Goal: Task Accomplishment & Management: Manage account settings

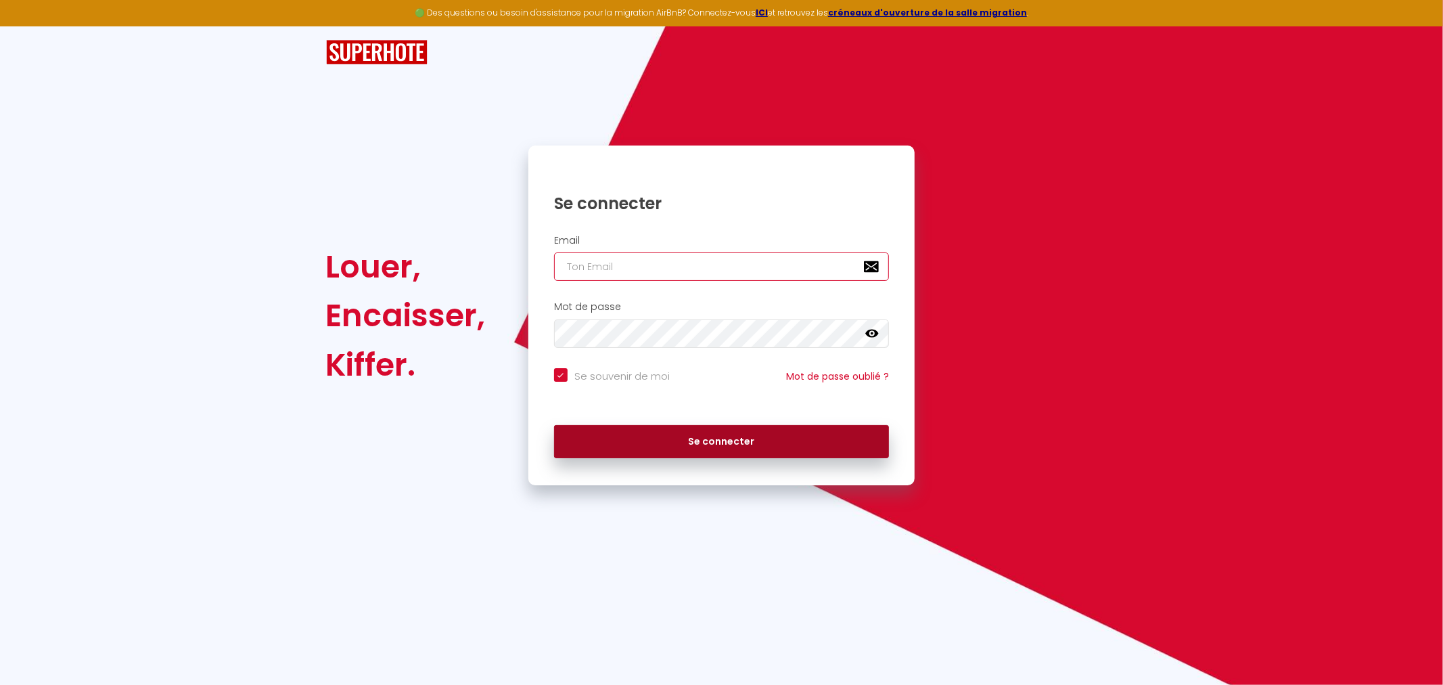
type input "[EMAIL_ADDRESS][DOMAIN_NAME]"
click at [646, 453] on button "Se connecter" at bounding box center [722, 442] width 336 height 34
checkbox input "true"
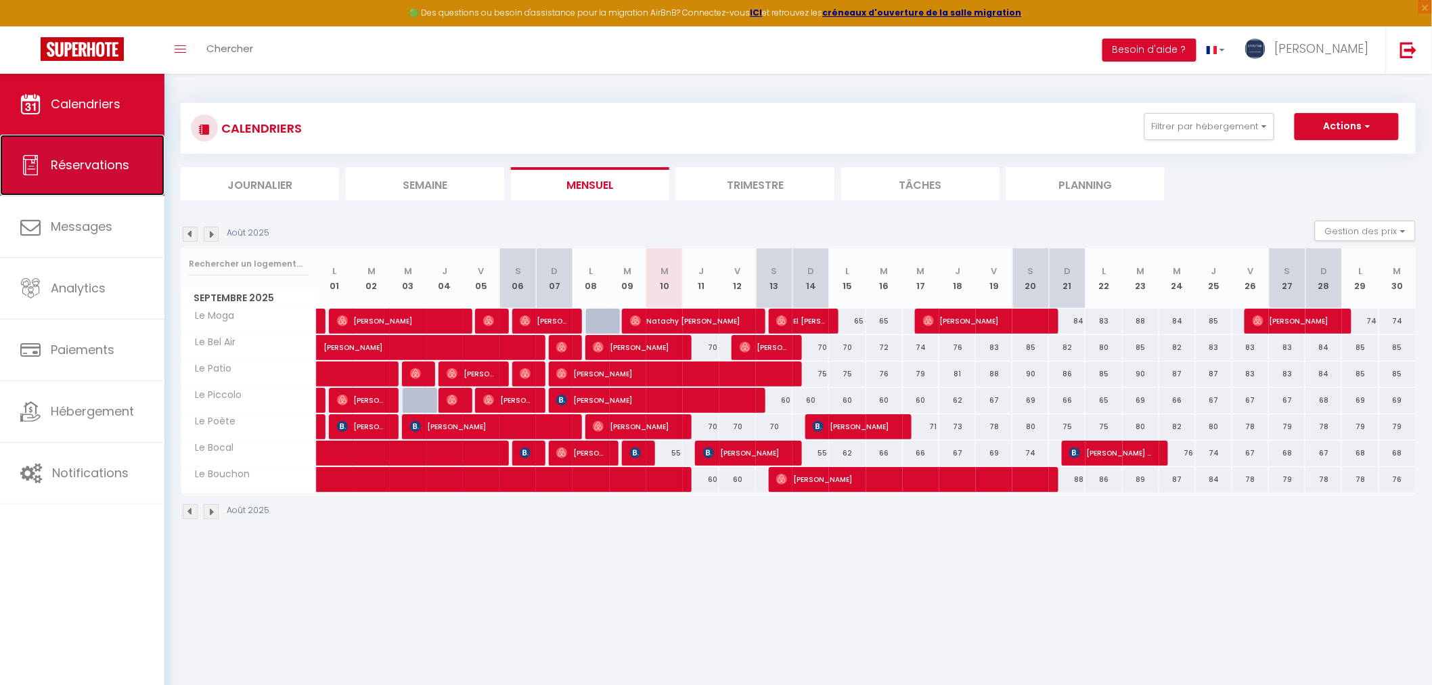
click at [113, 174] on link "Réservations" at bounding box center [82, 165] width 164 height 61
select select "not_cancelled"
select select
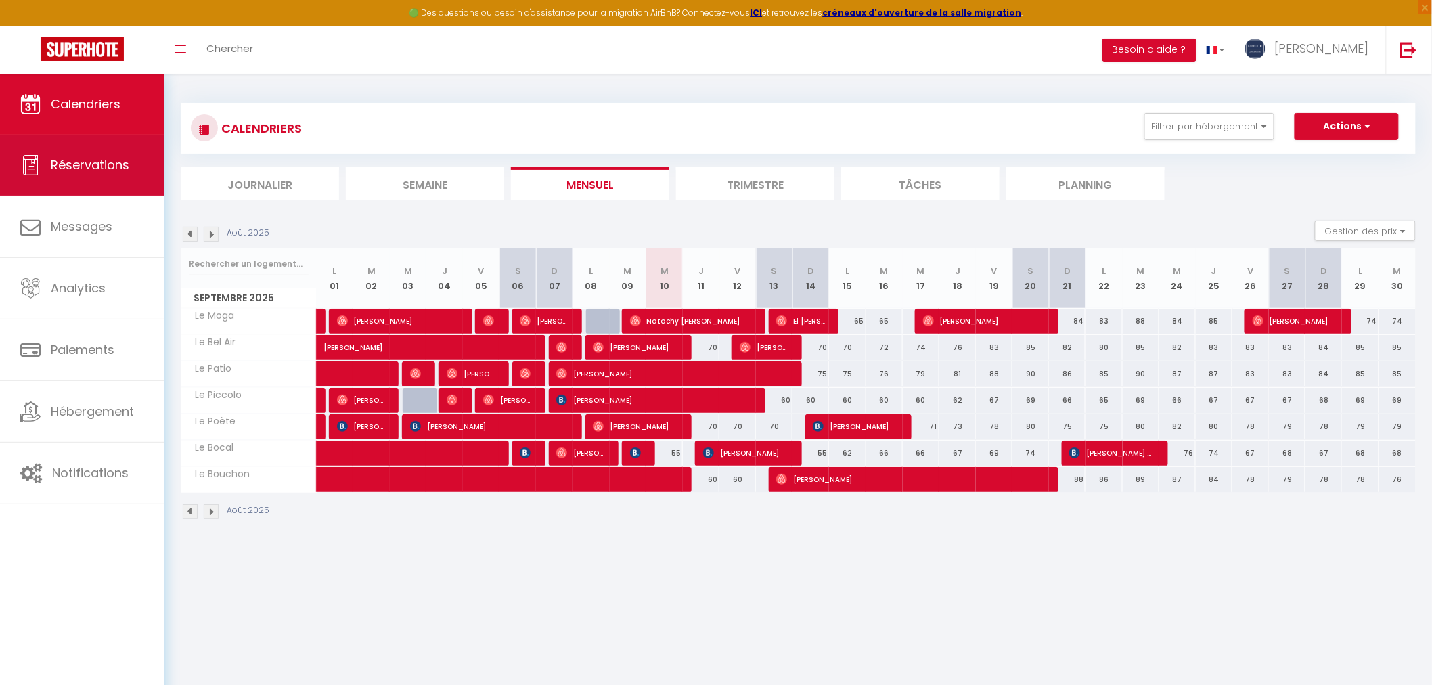
select select
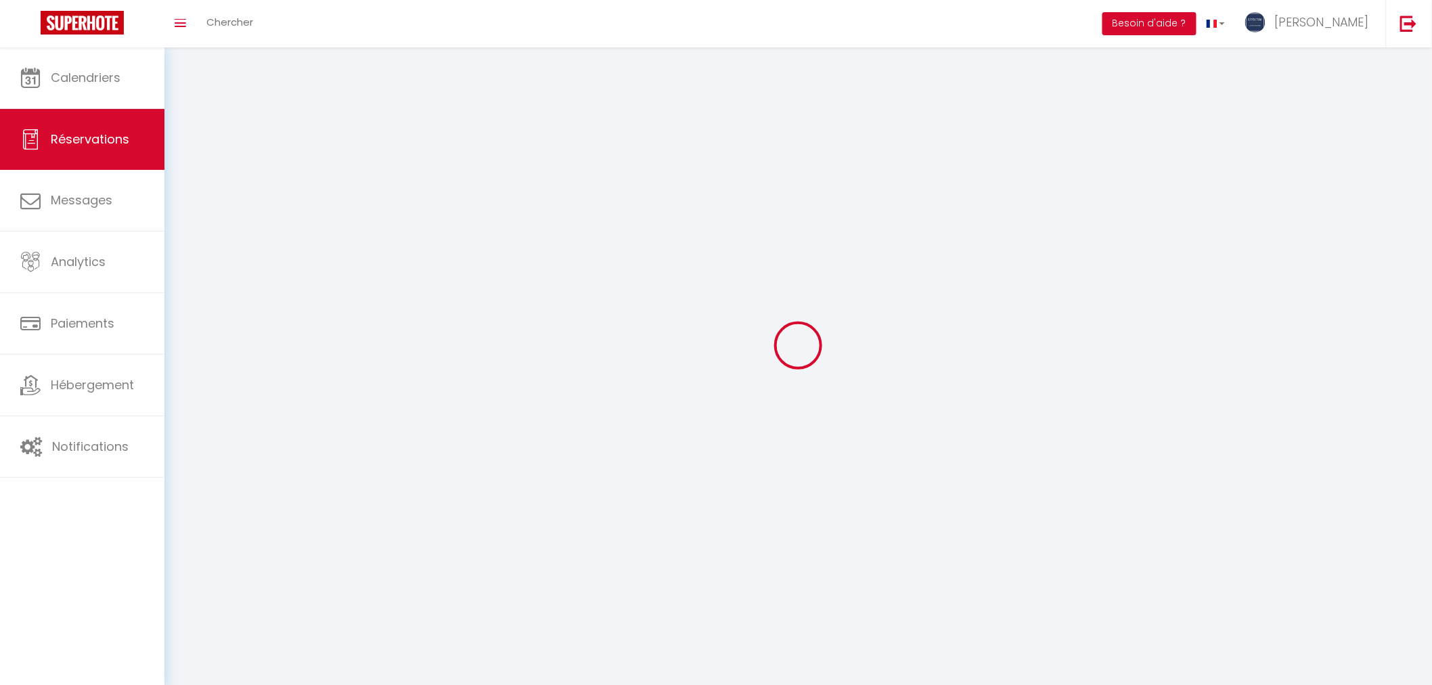
select select
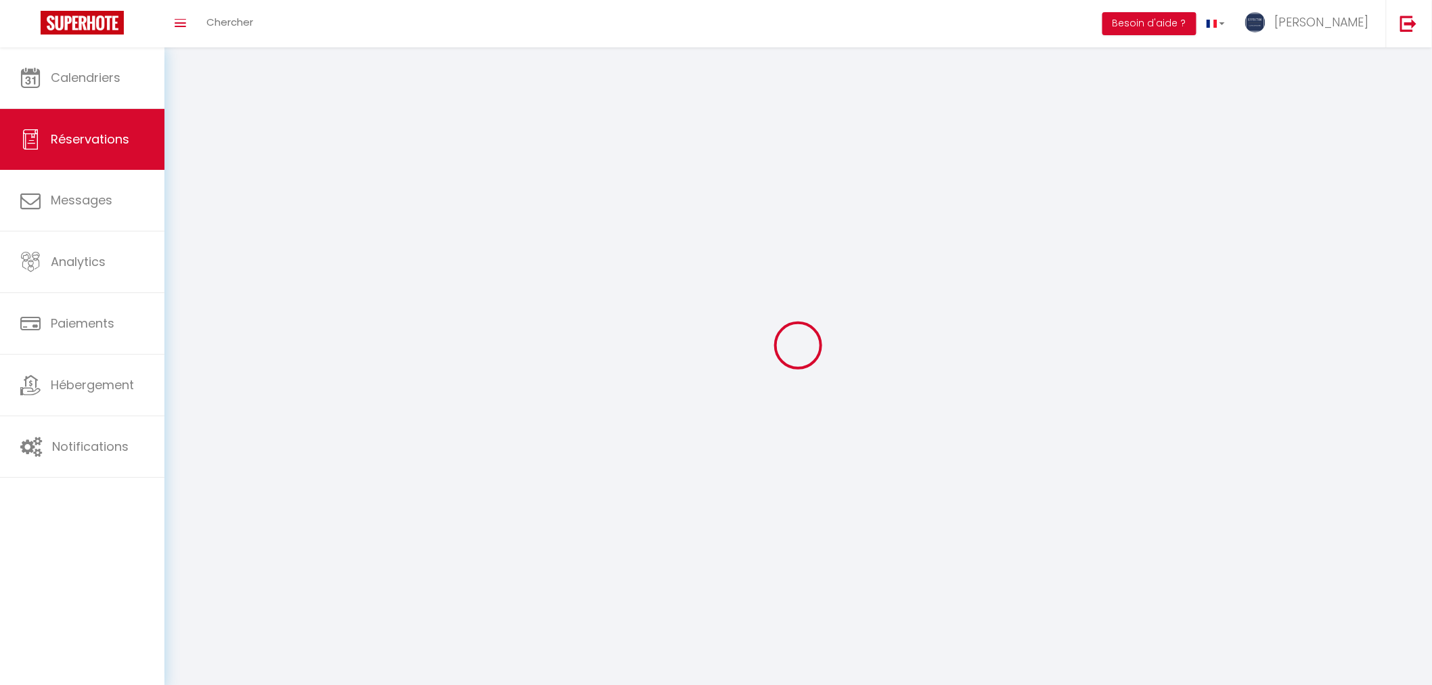
select select
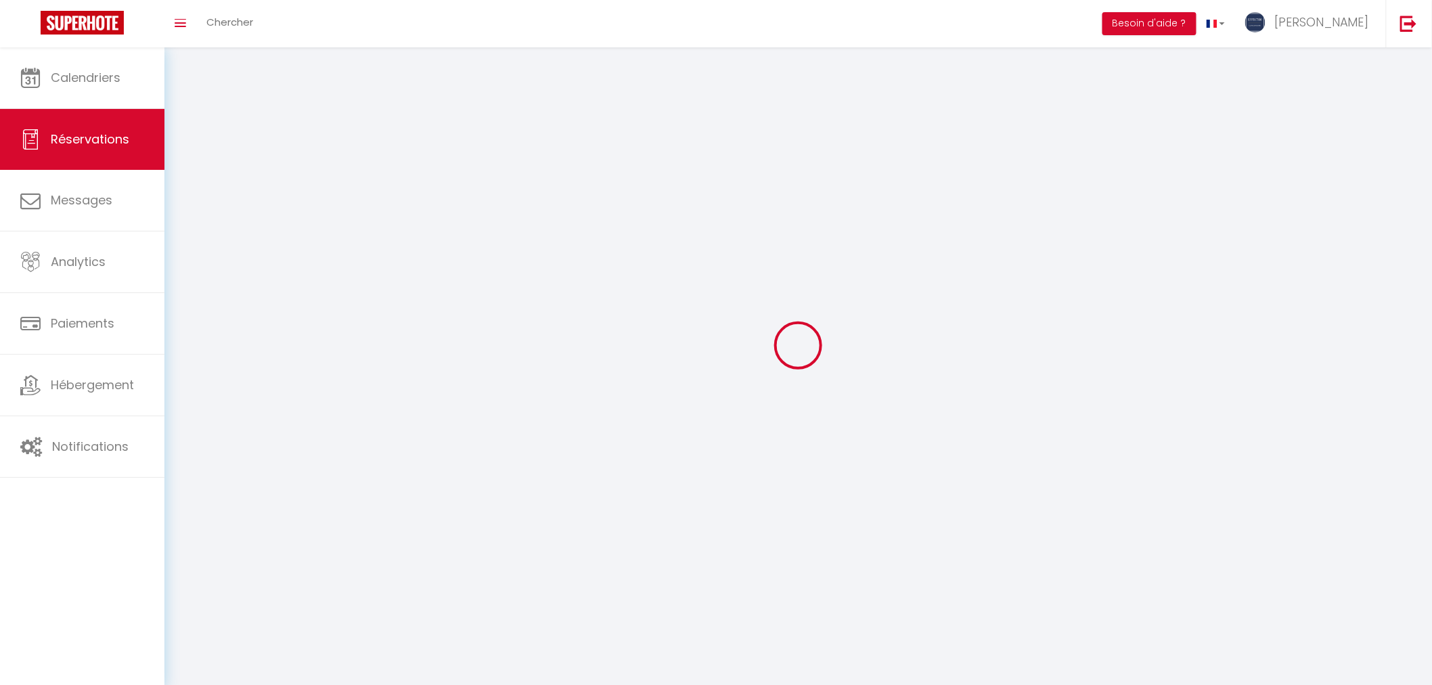
select select
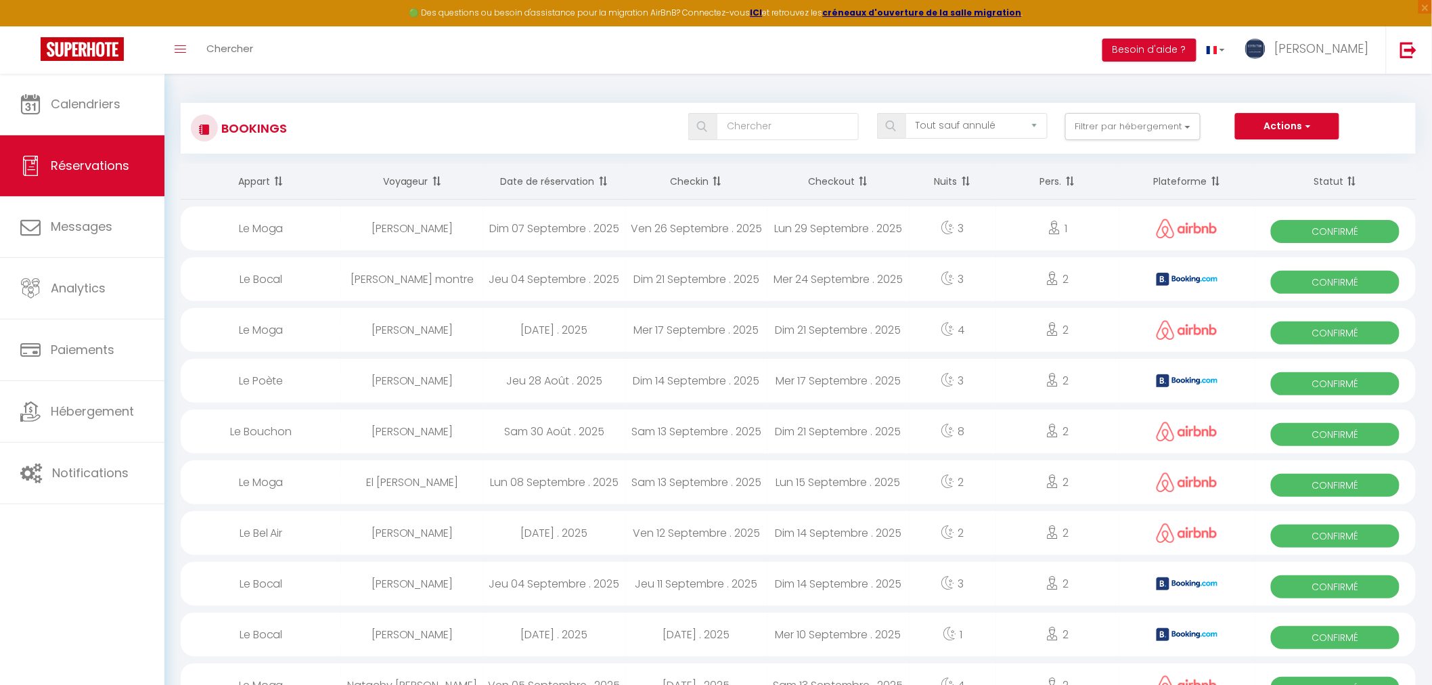
select select
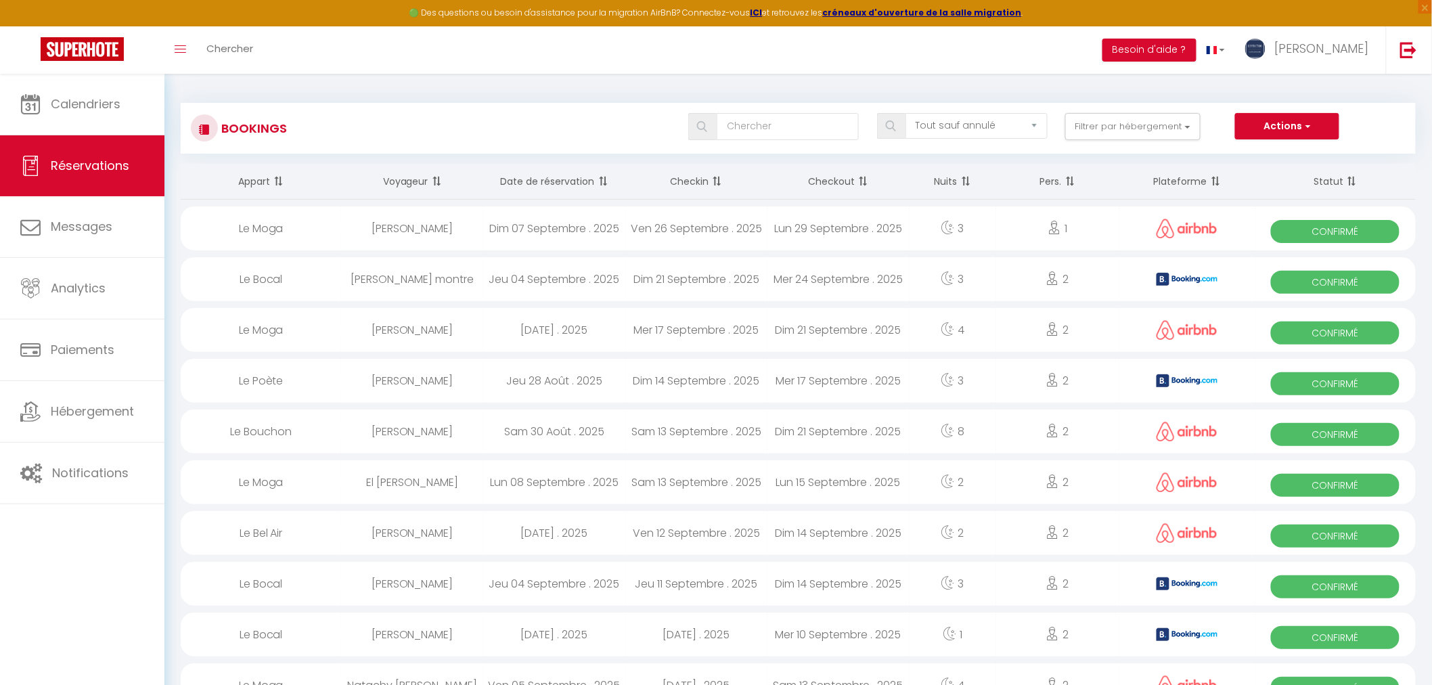
select select
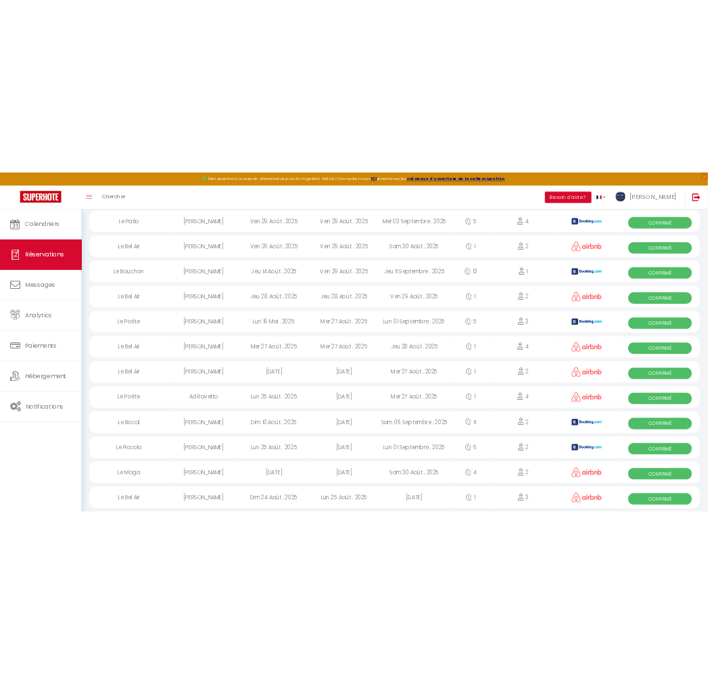
scroll to position [1729, 0]
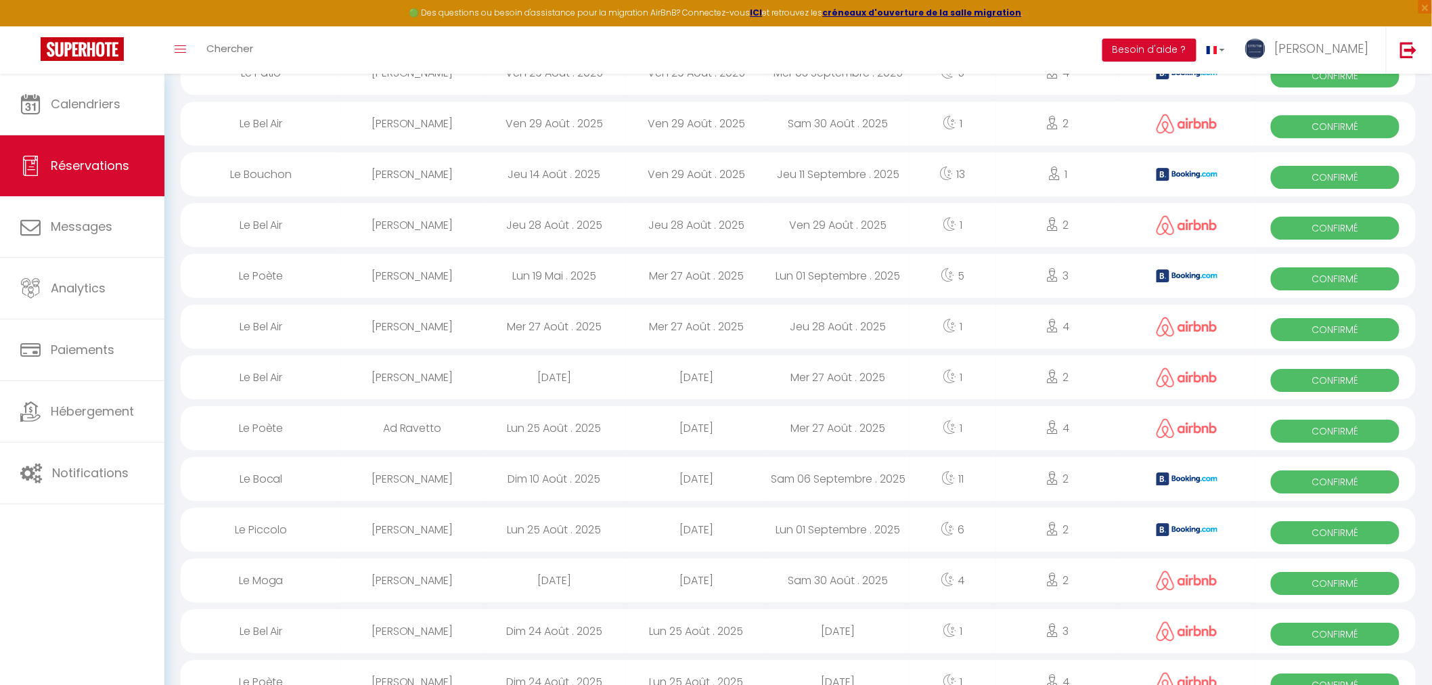
click at [436, 174] on div "[PERSON_NAME]" at bounding box center [412, 174] width 142 height 44
select select "OK"
select select "KO"
select select "0"
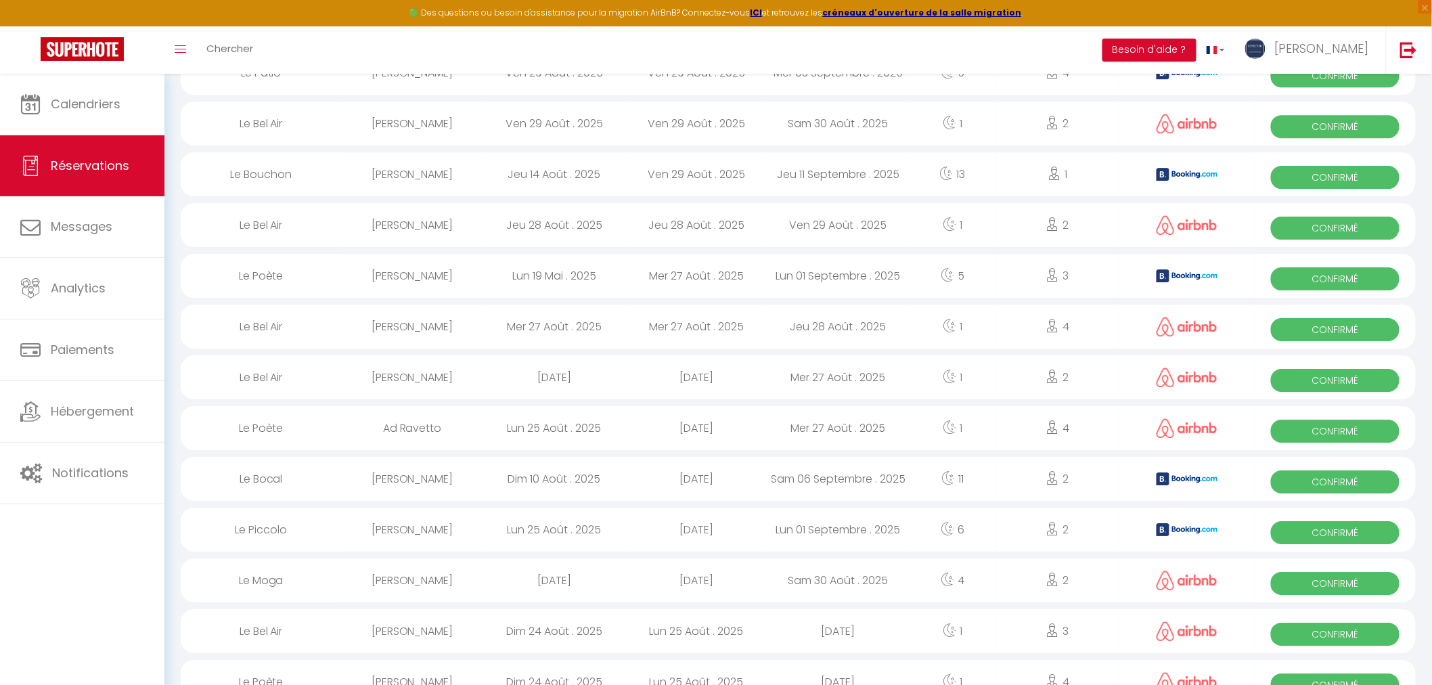
select select "1"
select select
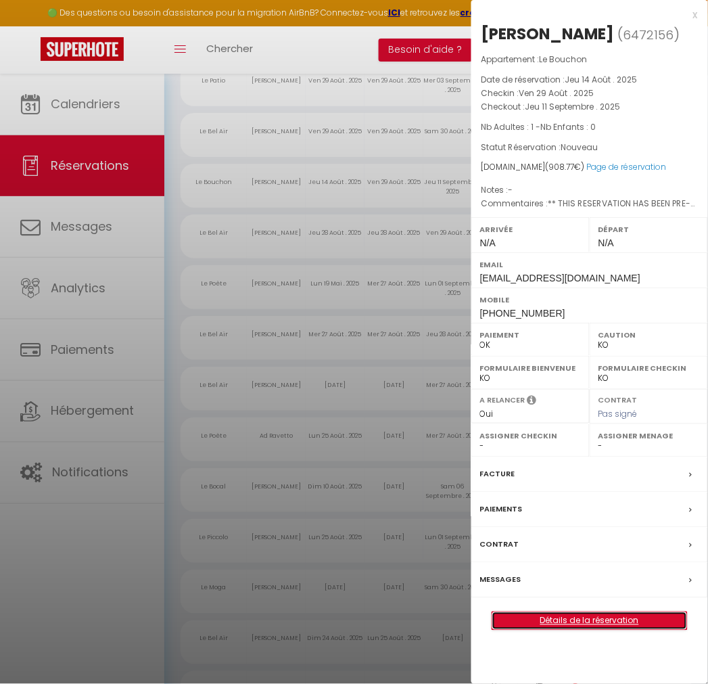
drag, startPoint x: 604, startPoint y: 621, endPoint x: 714, endPoint y: 603, distance: 111.1
click at [604, 621] on link "Détails de la réservation" at bounding box center [590, 621] width 195 height 18
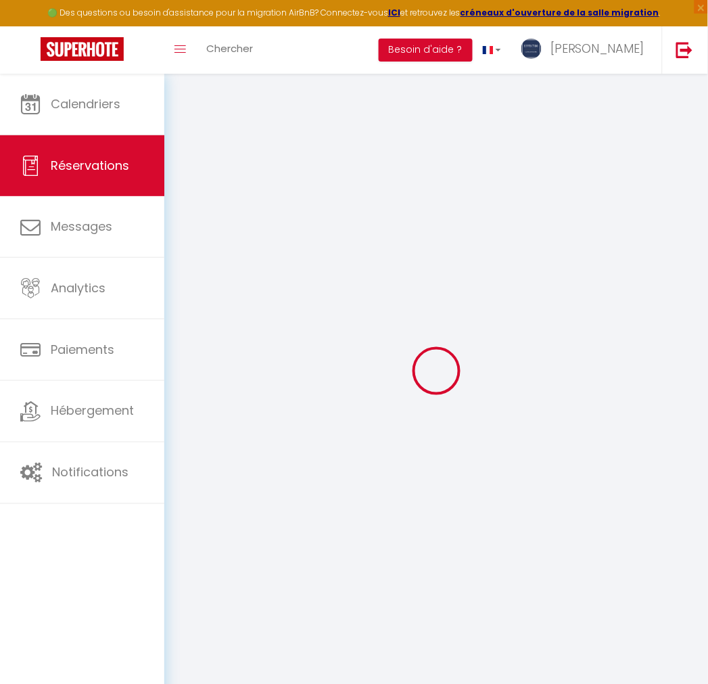
type input "[PERSON_NAME]"
type input "HO-HUNE"
type input "[EMAIL_ADDRESS][DOMAIN_NAME]"
type input "[PHONE_NUMBER]"
select select "RE"
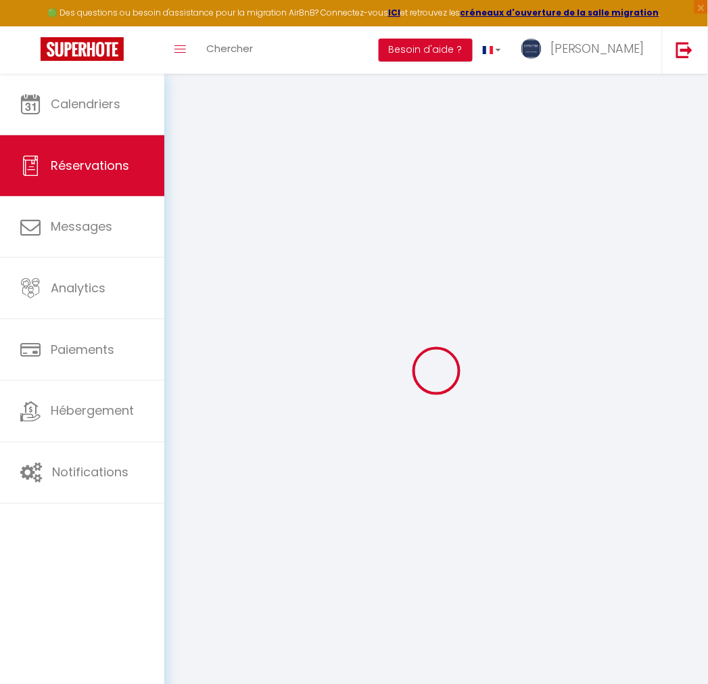
type input "128.31"
type input "12.72"
select select "38959"
select select "1"
select select
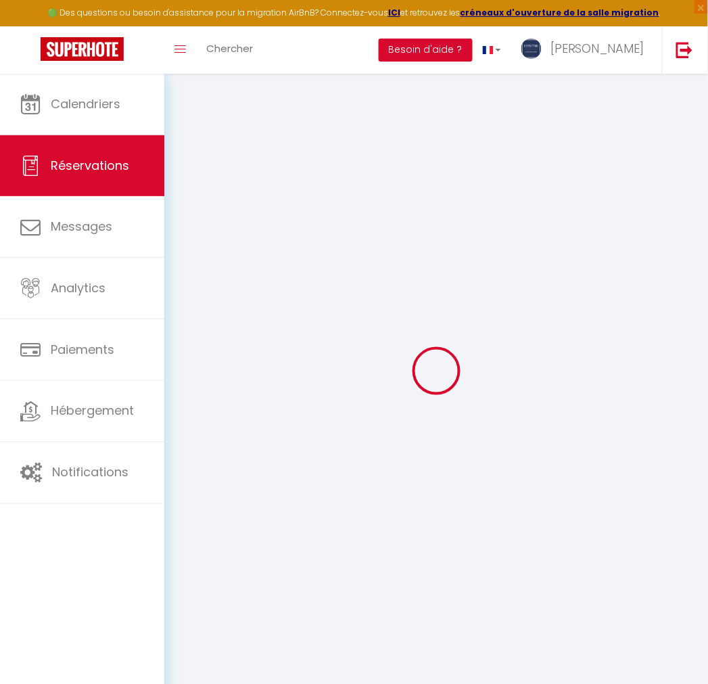
select select
type input "1"
select select "12"
select select
type input "815.4"
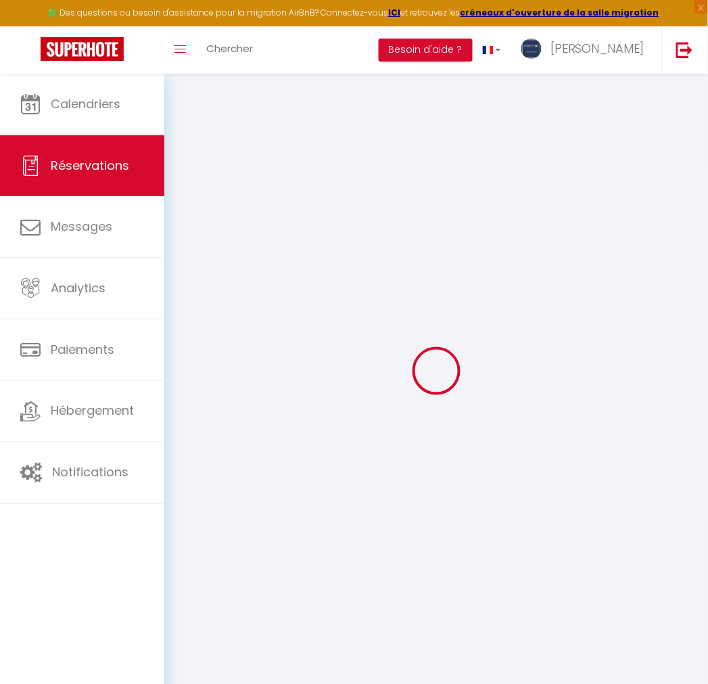
checkbox input "false"
type input "0"
select select "2"
type input "0"
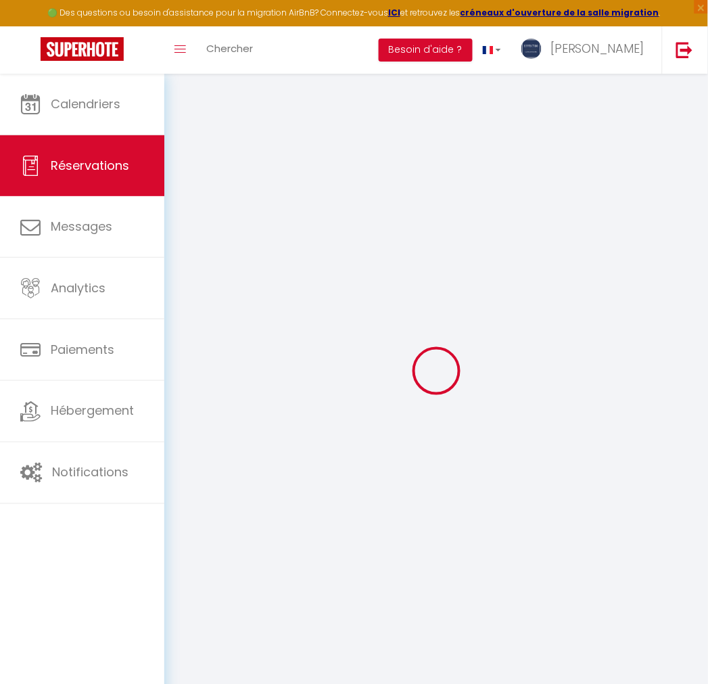
type input "0"
select select
select select "14"
checkbox input "false"
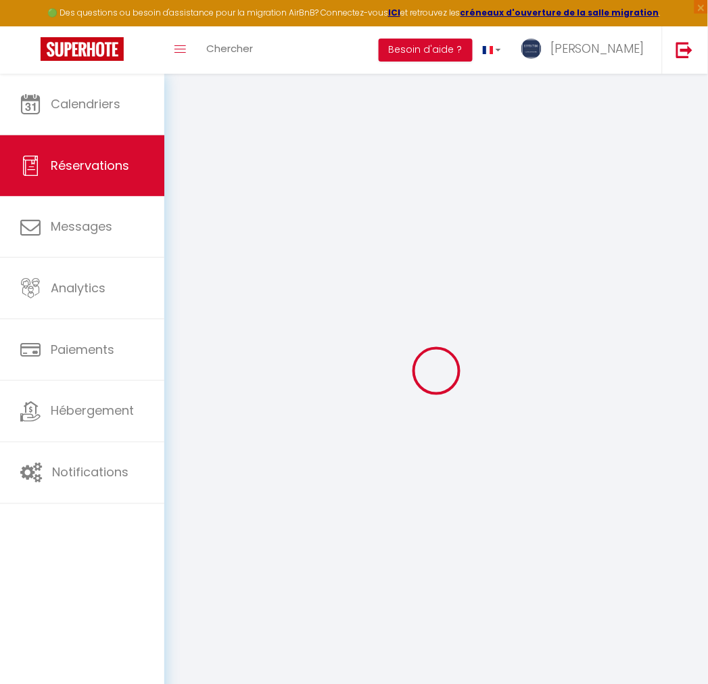
select select
checkbox input "false"
select select
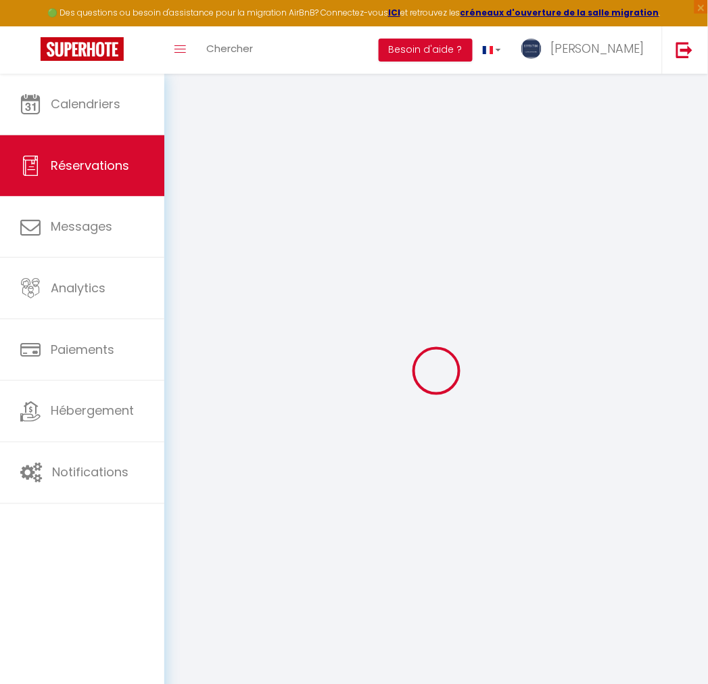
checkbox input "false"
type textarea "** THIS RESERVATION HAS BEEN PRE-PAID ** Reservation has a cancellation grace p…"
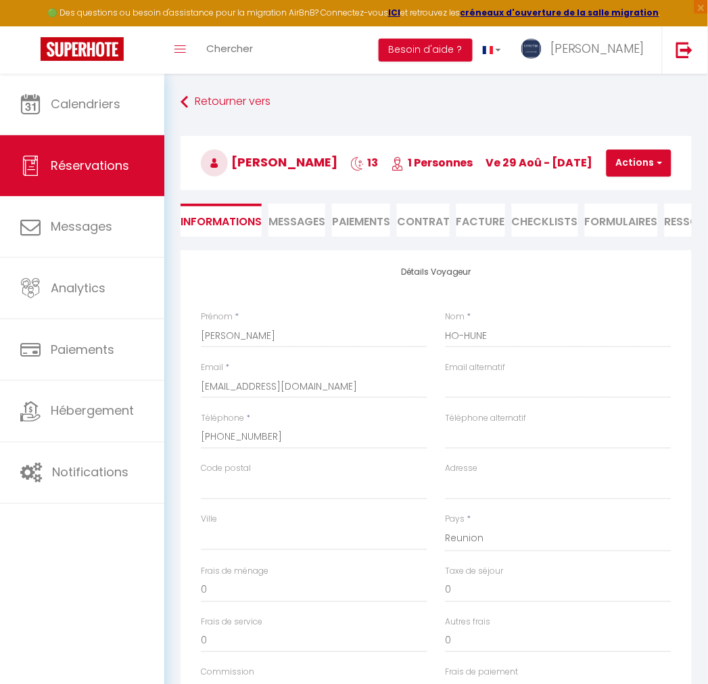
type input "40"
type input "53.37"
select select
checkbox input "false"
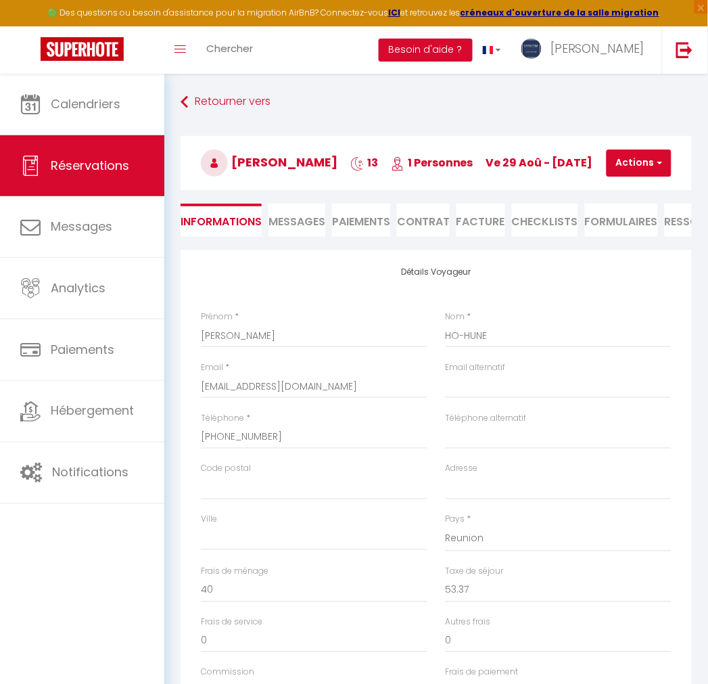
select select
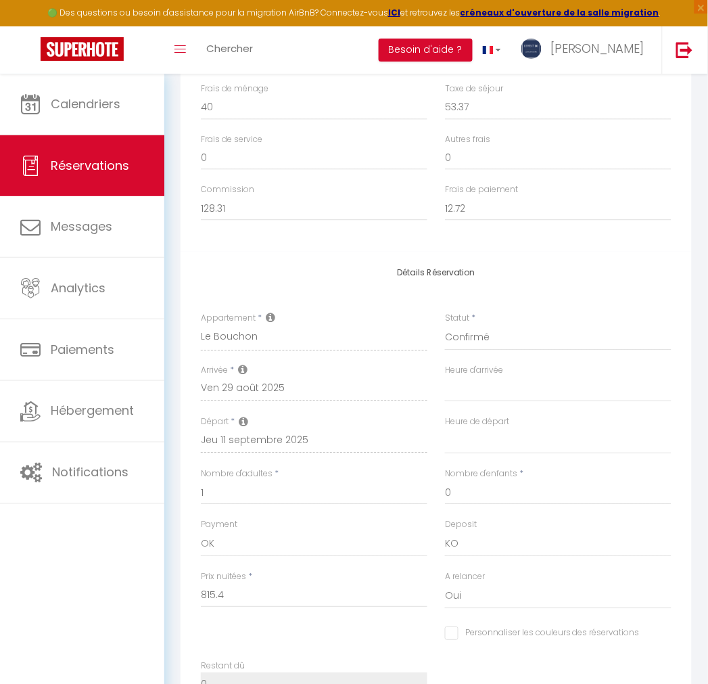
scroll to position [451, 0]
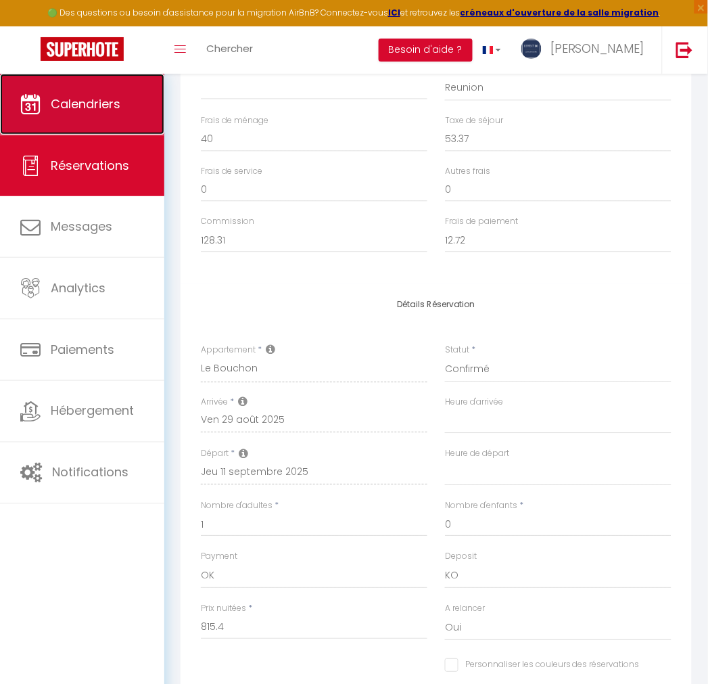
click at [103, 108] on span "Calendriers" at bounding box center [86, 103] width 70 height 17
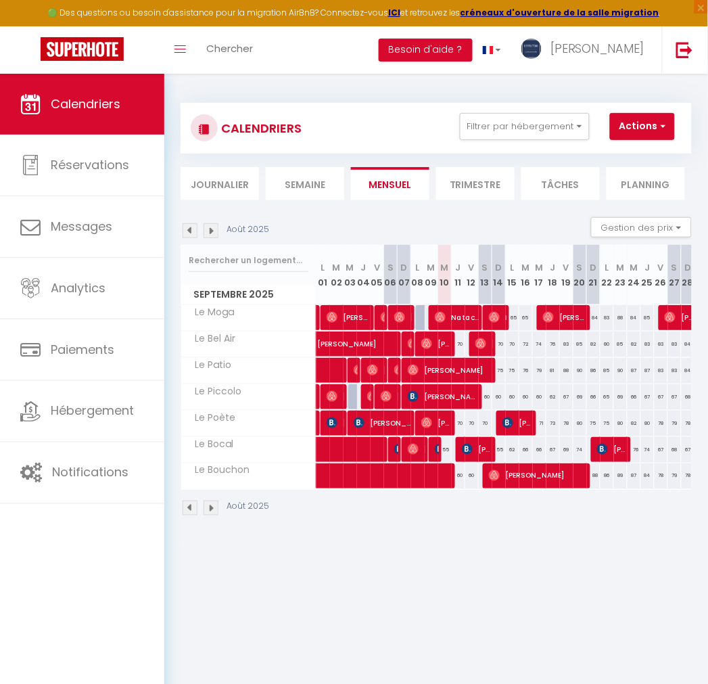
click at [186, 228] on img at bounding box center [190, 230] width 15 height 15
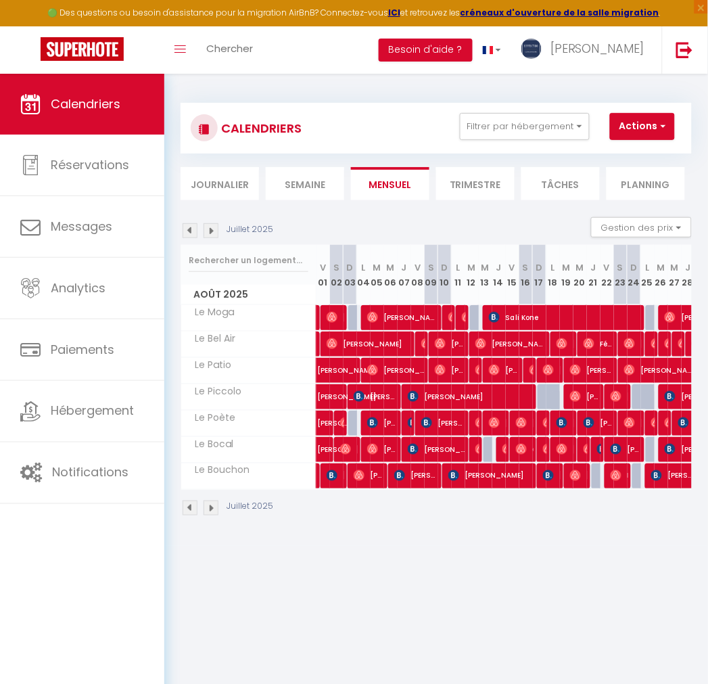
select select
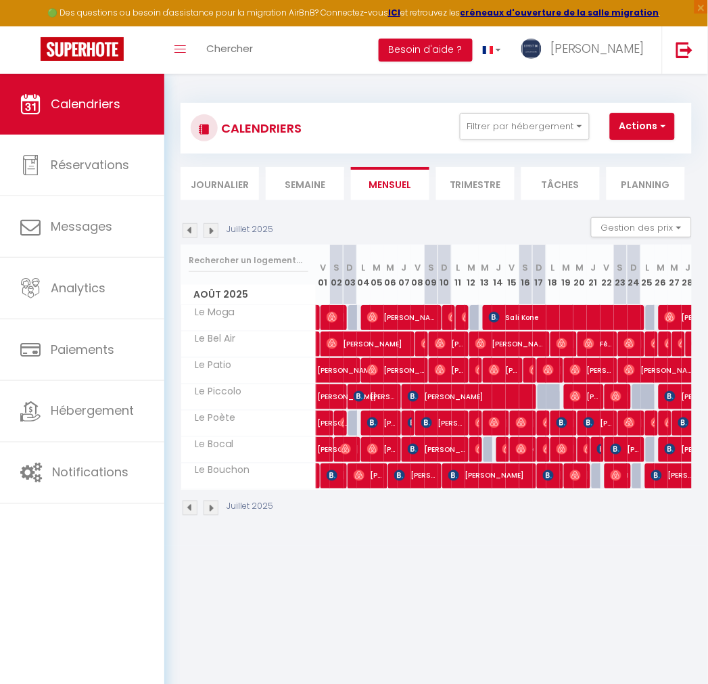
select select
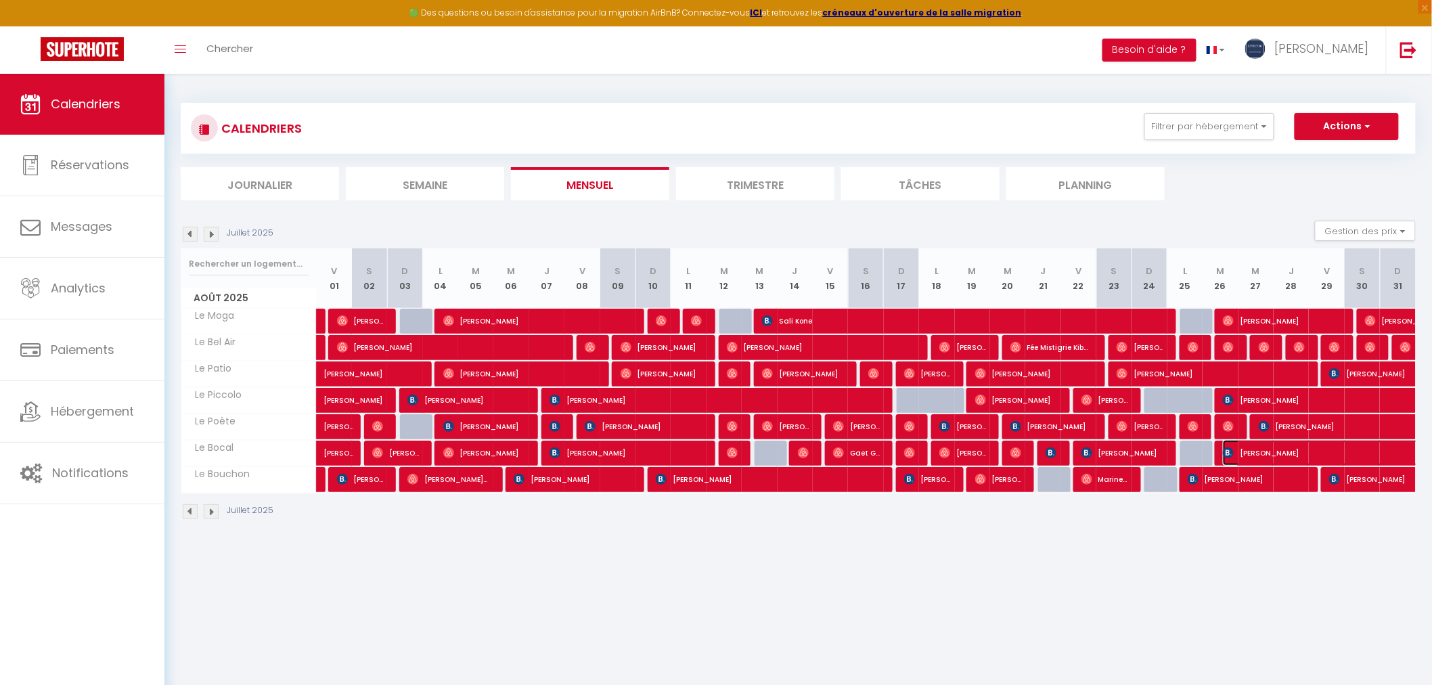
click at [1268, 451] on span "[PERSON_NAME]" at bounding box center [1393, 453] width 342 height 26
select select "OK"
select select "KO"
select select "0"
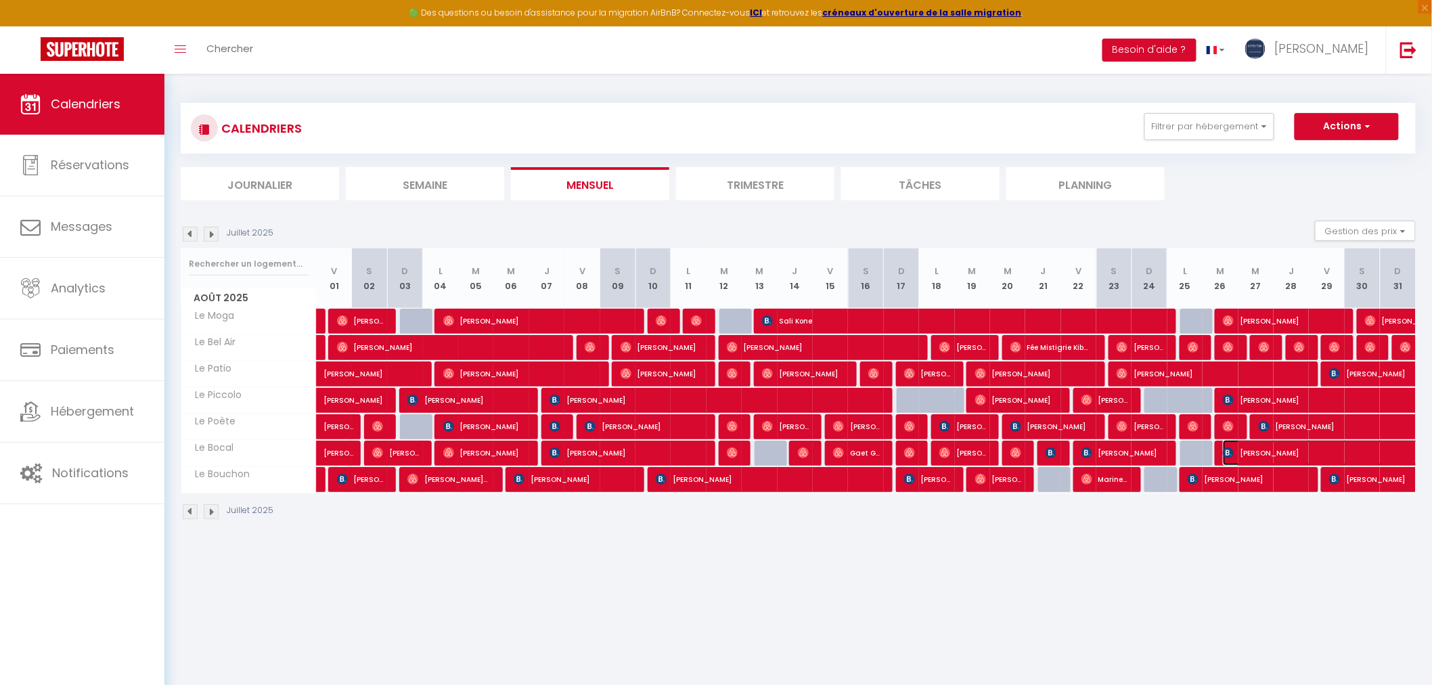
select select "1"
select select
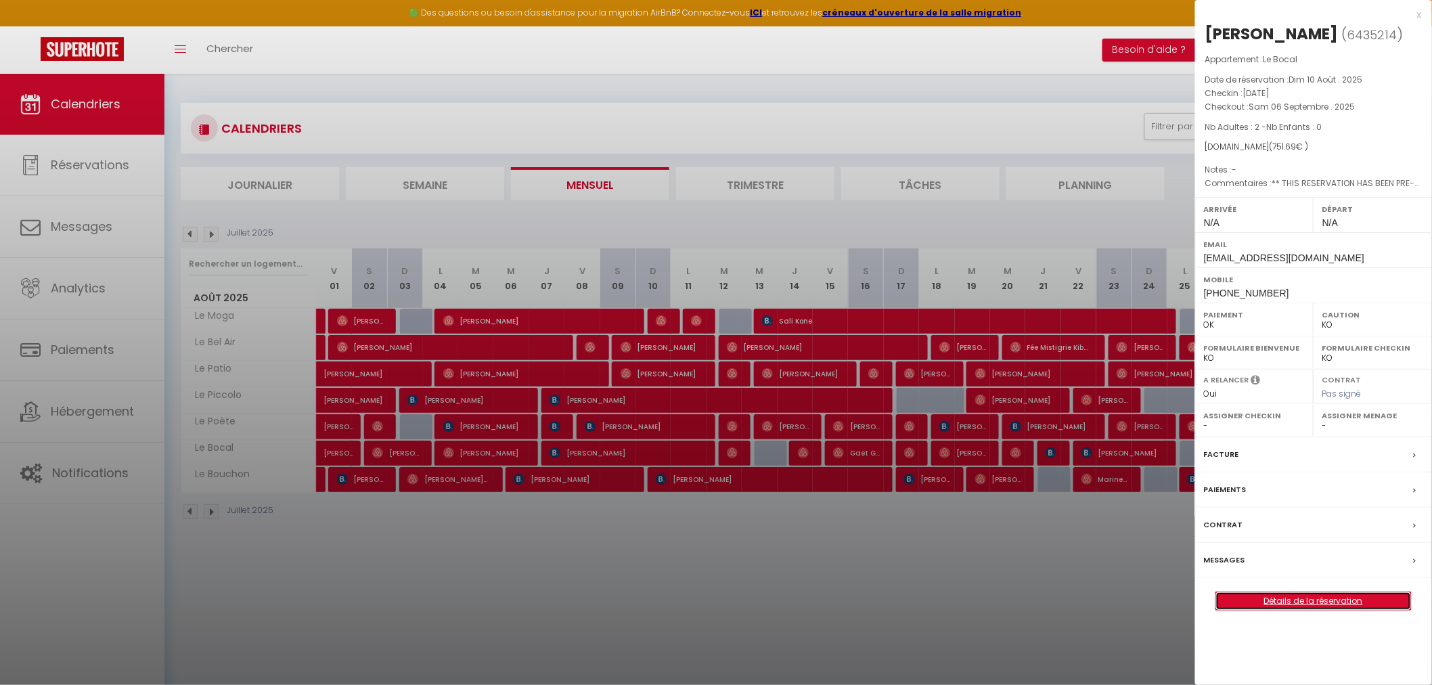
click at [1311, 609] on link "Détails de la réservation" at bounding box center [1313, 601] width 195 height 18
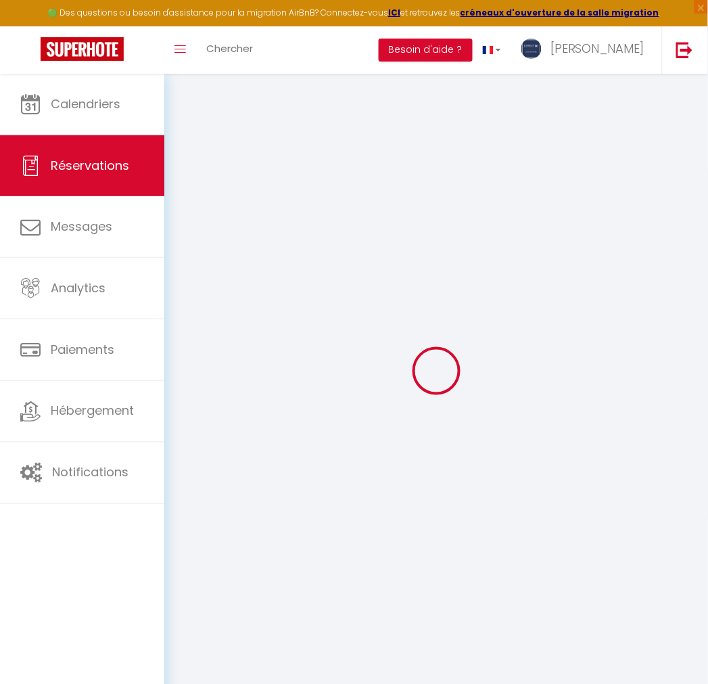
type input "[PERSON_NAME]"
type input "BRAUGE"
type input "[EMAIL_ADDRESS][DOMAIN_NAME]"
type input "[PHONE_NUMBER]"
type input "."
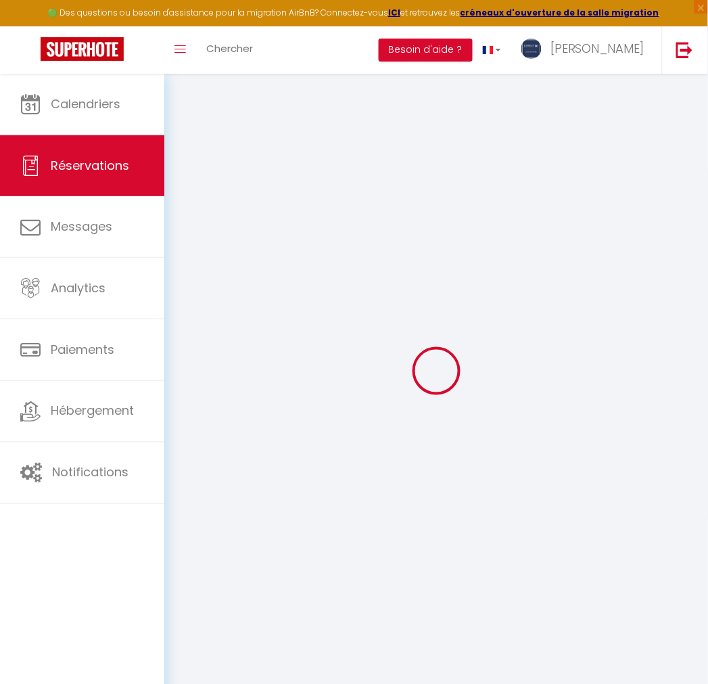
select select "RE"
type input "106.1"
type input "10.52"
select select "63634"
select select "1"
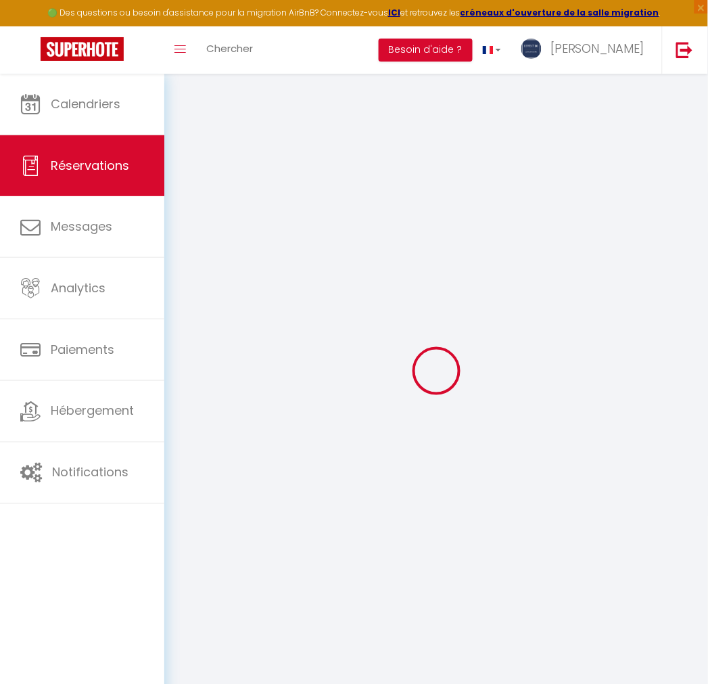
select select
type input "2"
select select "12"
select select
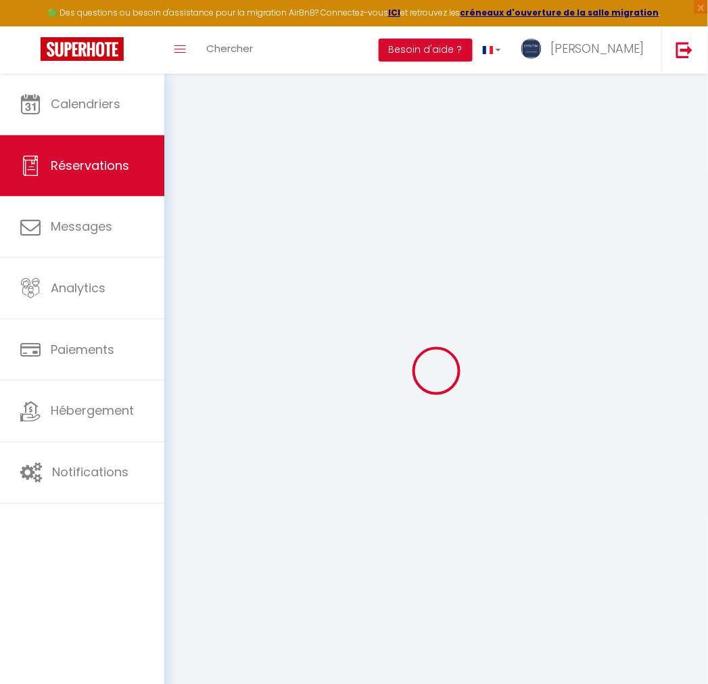
type input "677.35"
checkbox input "false"
type input "0"
select select "2"
type input "0"
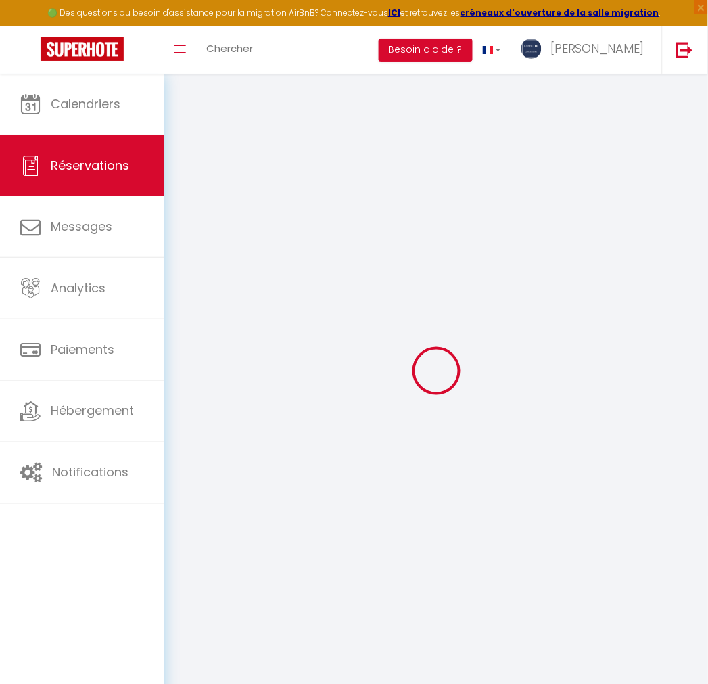
type input "0"
select select
select select "14"
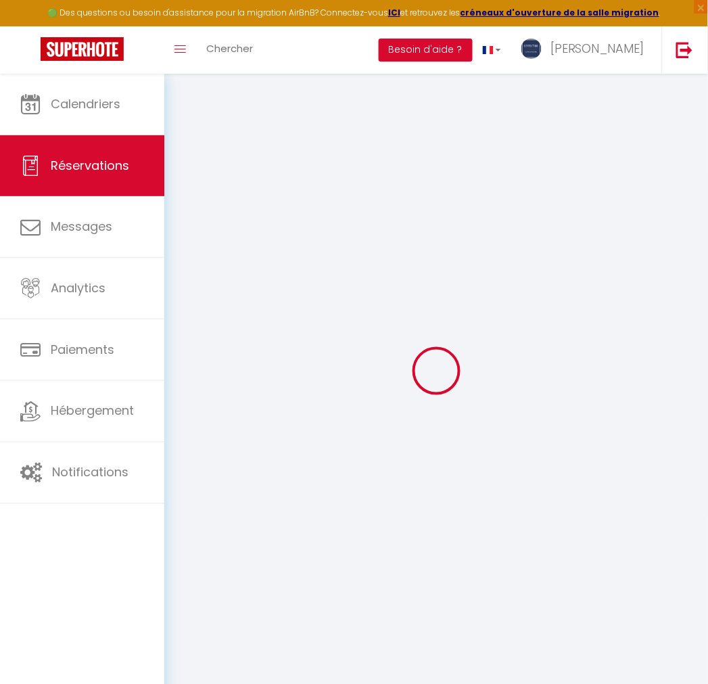
checkbox input "false"
select select
checkbox input "false"
select select
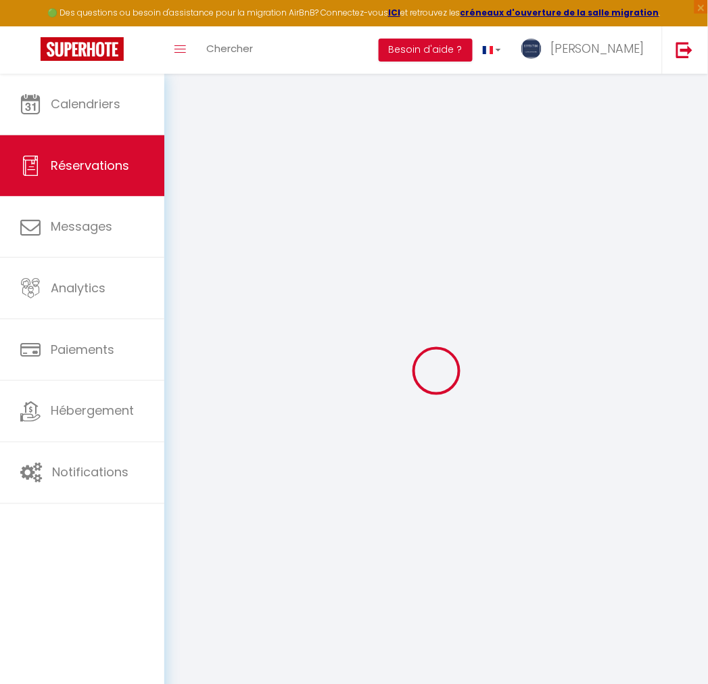
select select
checkbox input "false"
type textarea "** THIS RESERVATION HAS BEEN PRE-PAID ** Reservation has a cancellation grace p…"
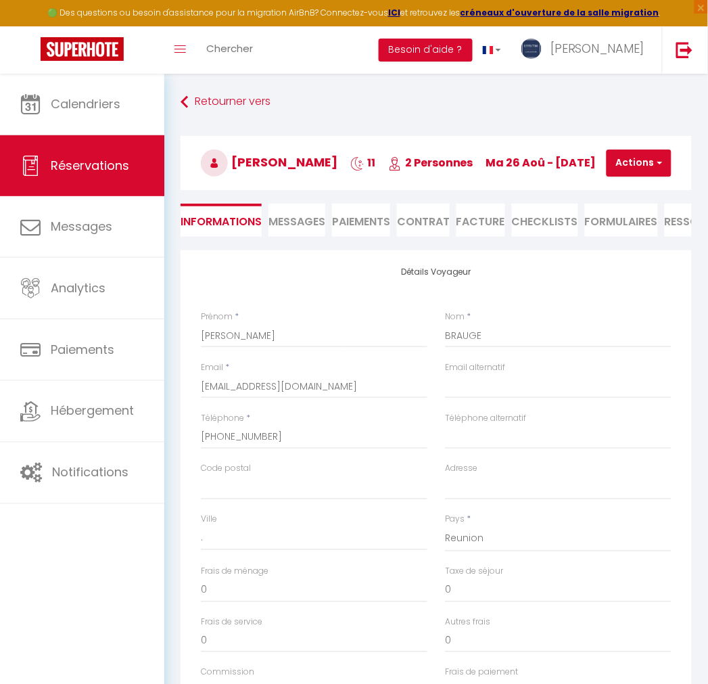
type input "30"
type input "44.34"
select select
checkbox input "false"
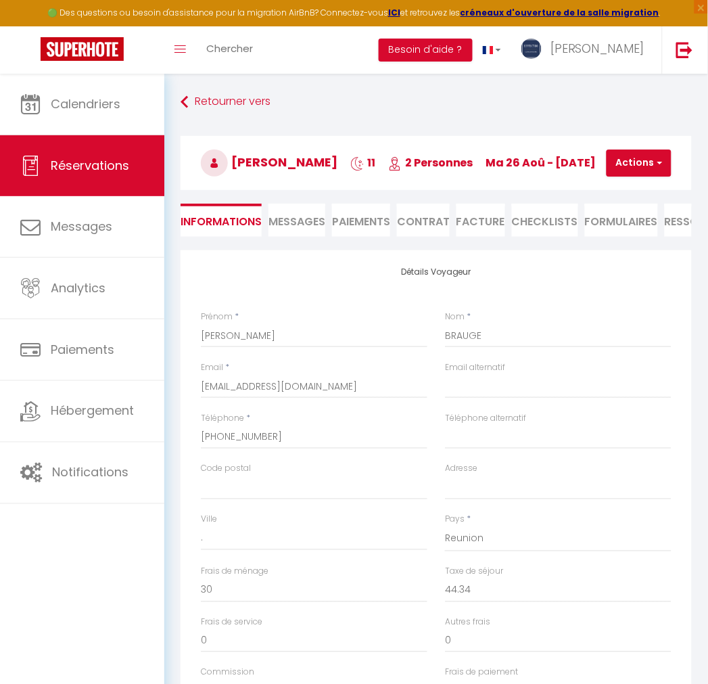
select select
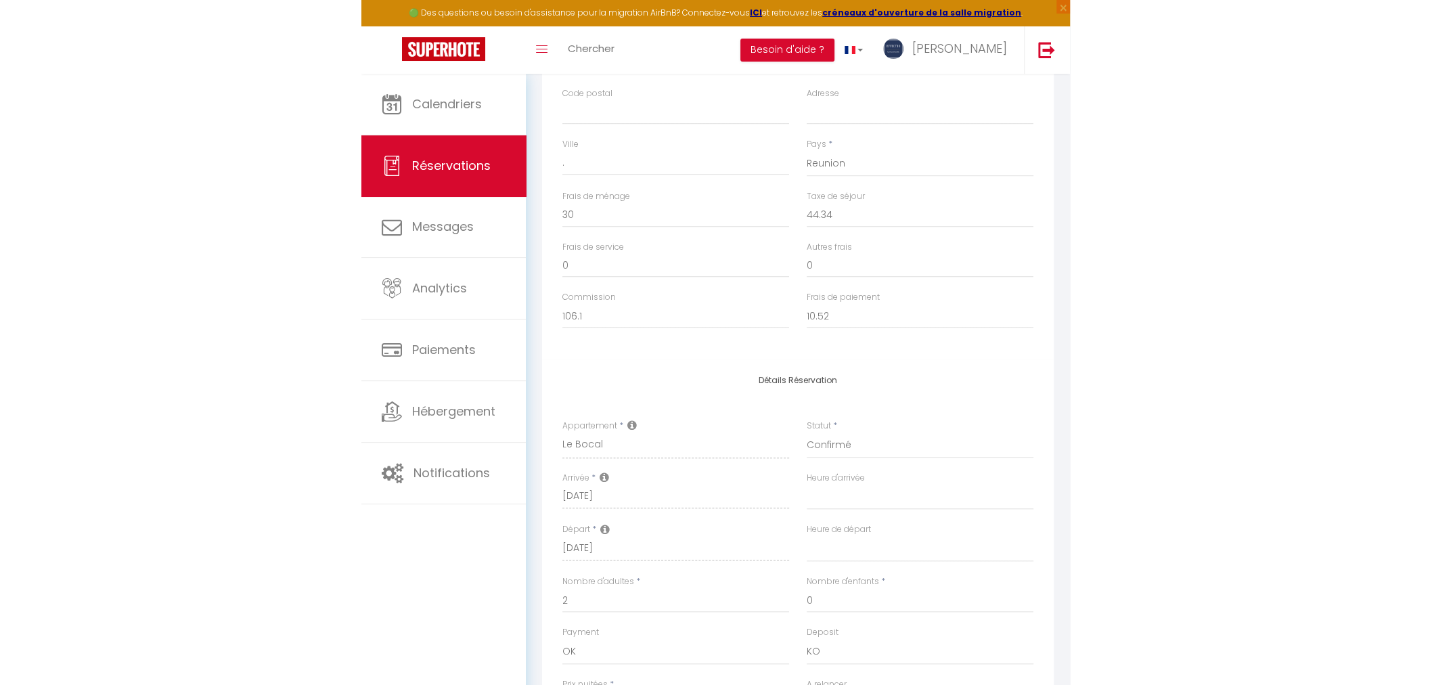
scroll to position [327, 0]
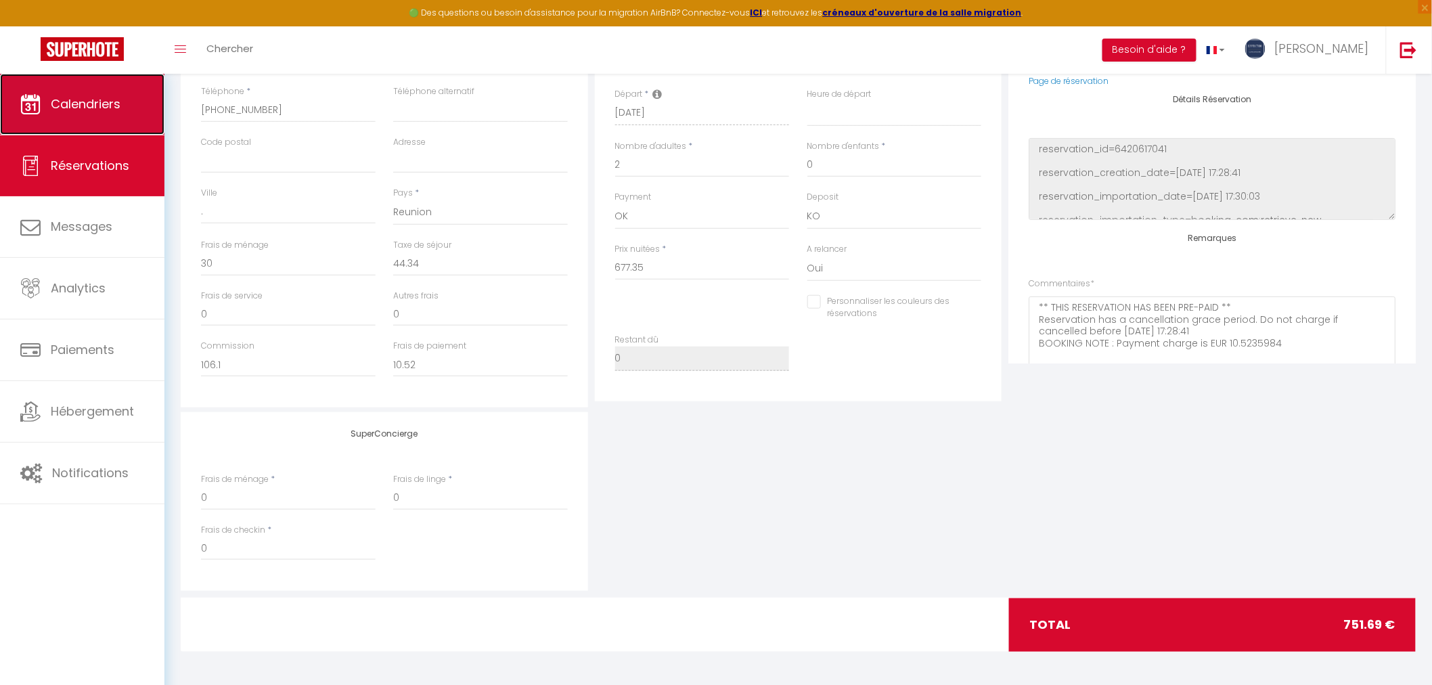
click at [95, 118] on link "Calendriers" at bounding box center [82, 104] width 164 height 61
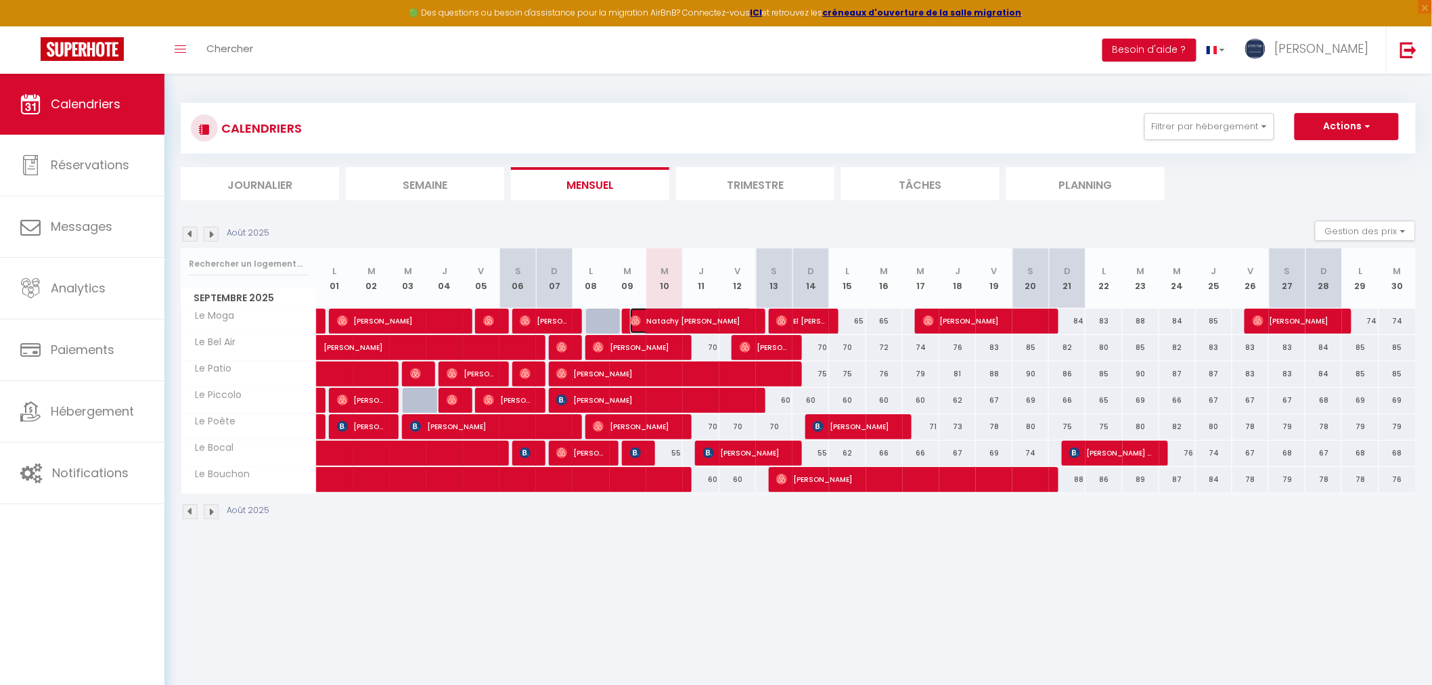
click at [664, 317] on span "Natachy [PERSON_NAME]" at bounding box center [691, 321] width 122 height 26
select select "OK"
select select "0"
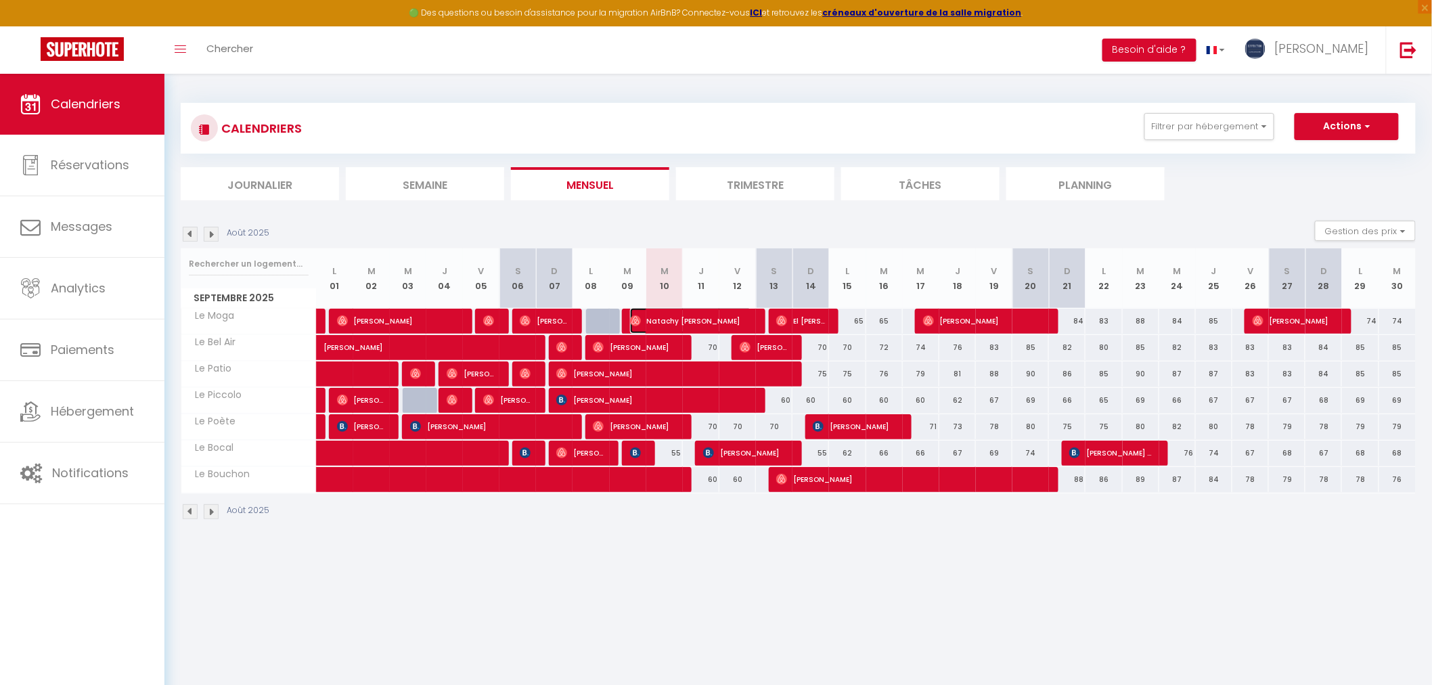
select select "1"
select select
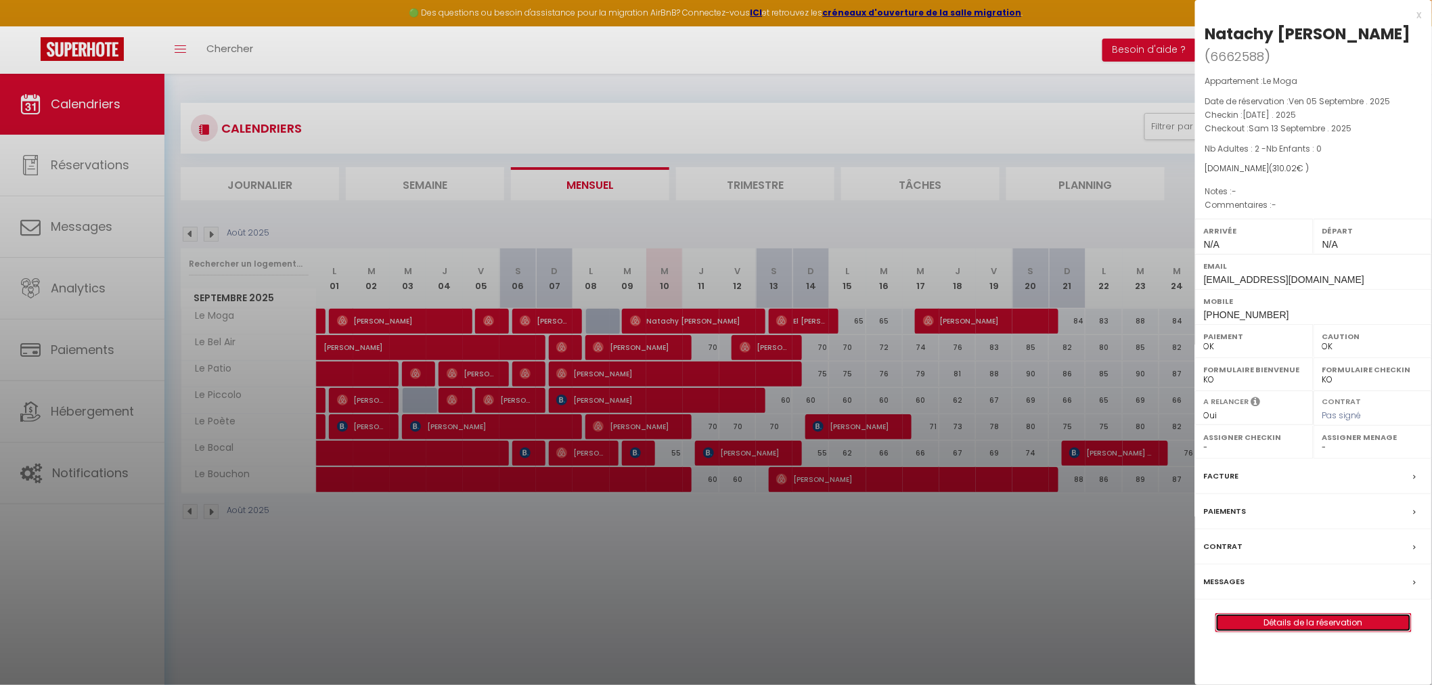
click at [1280, 631] on link "Détails de la réservation" at bounding box center [1313, 623] width 195 height 18
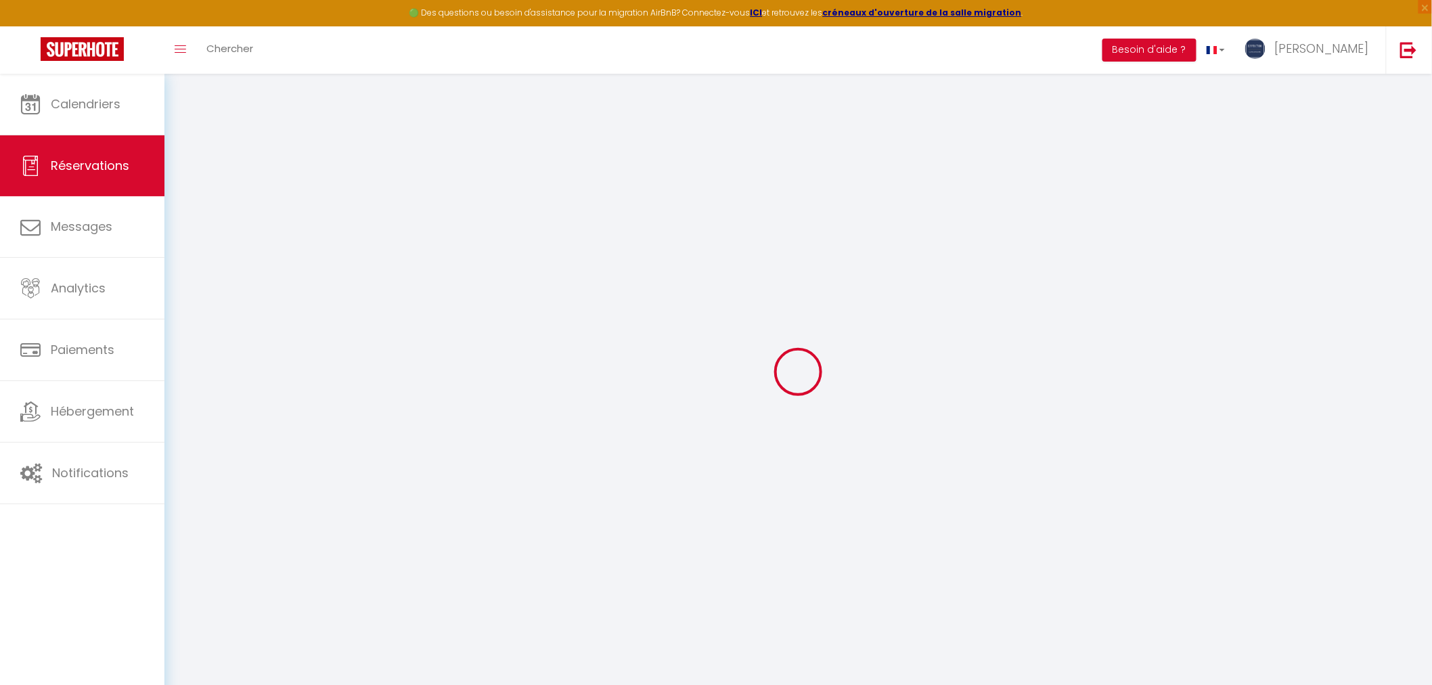
select select
checkbox input "false"
select select
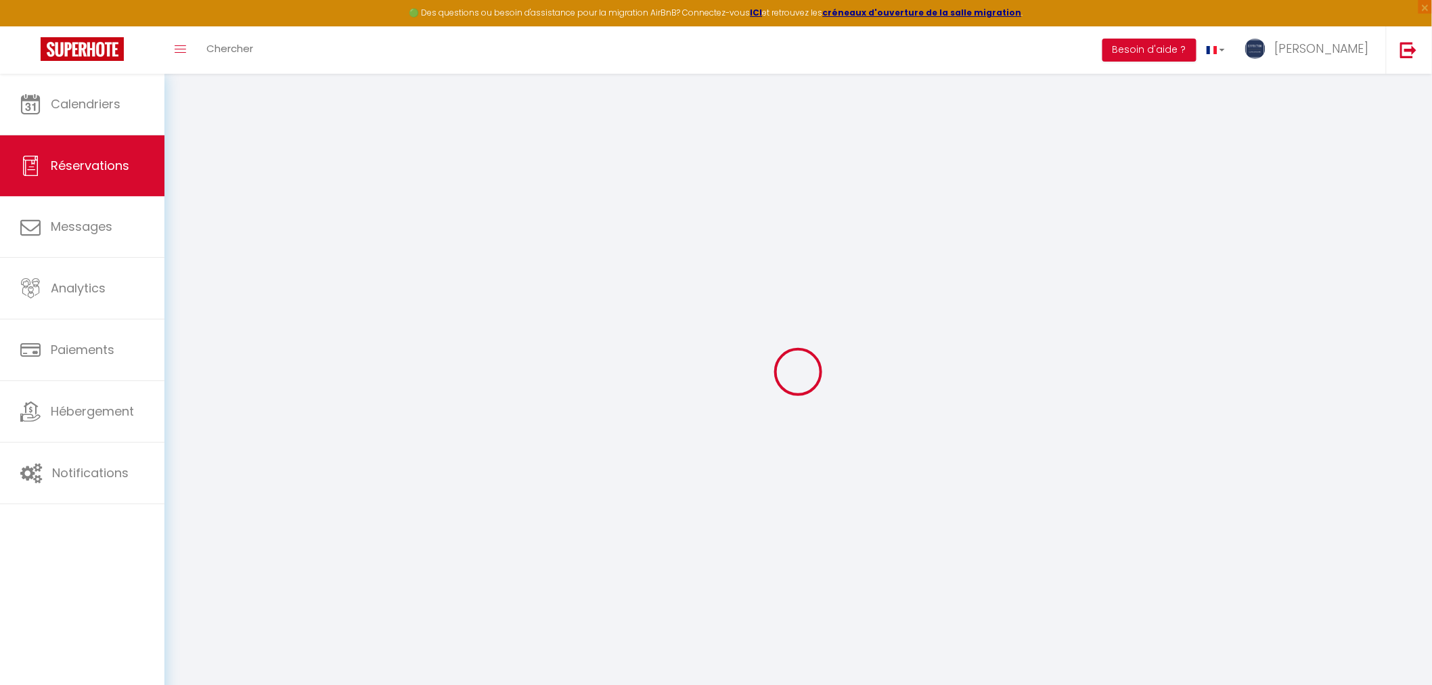
select select
checkbox input "false"
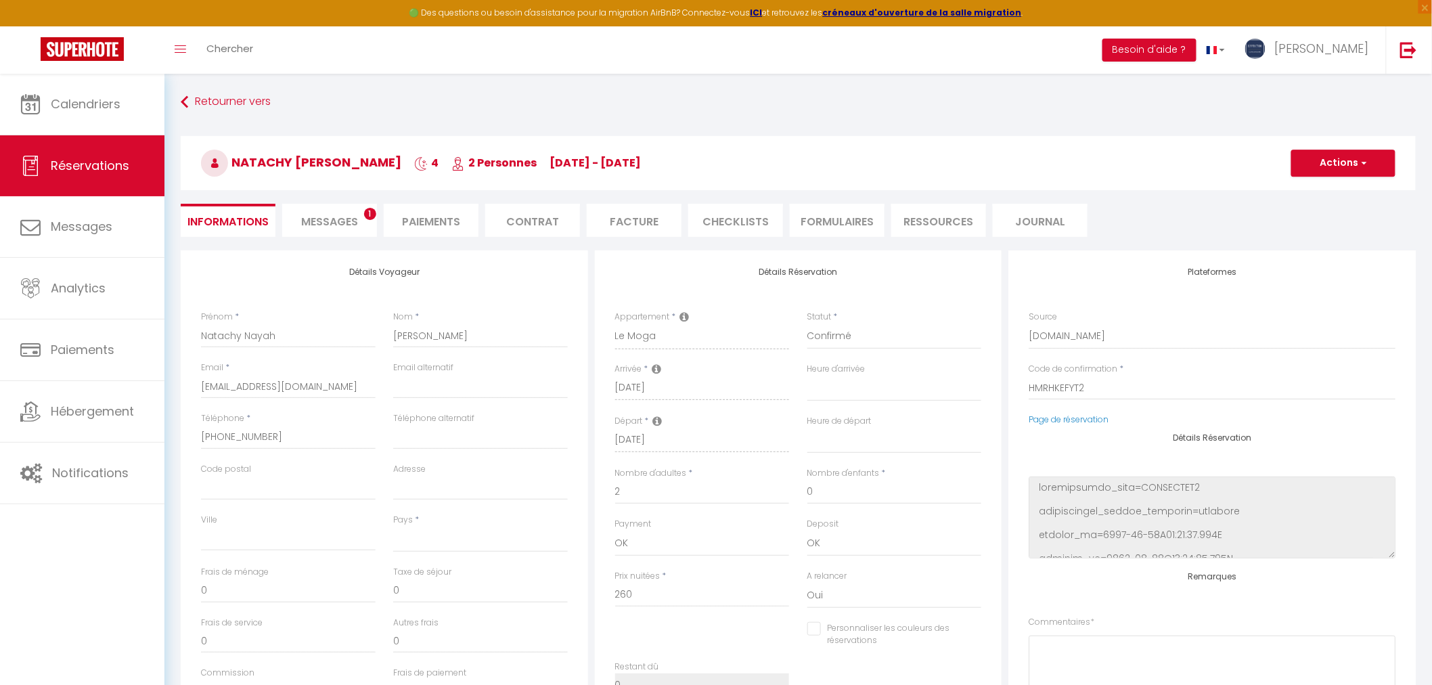
select select
type input "30"
type input "20.02"
select select
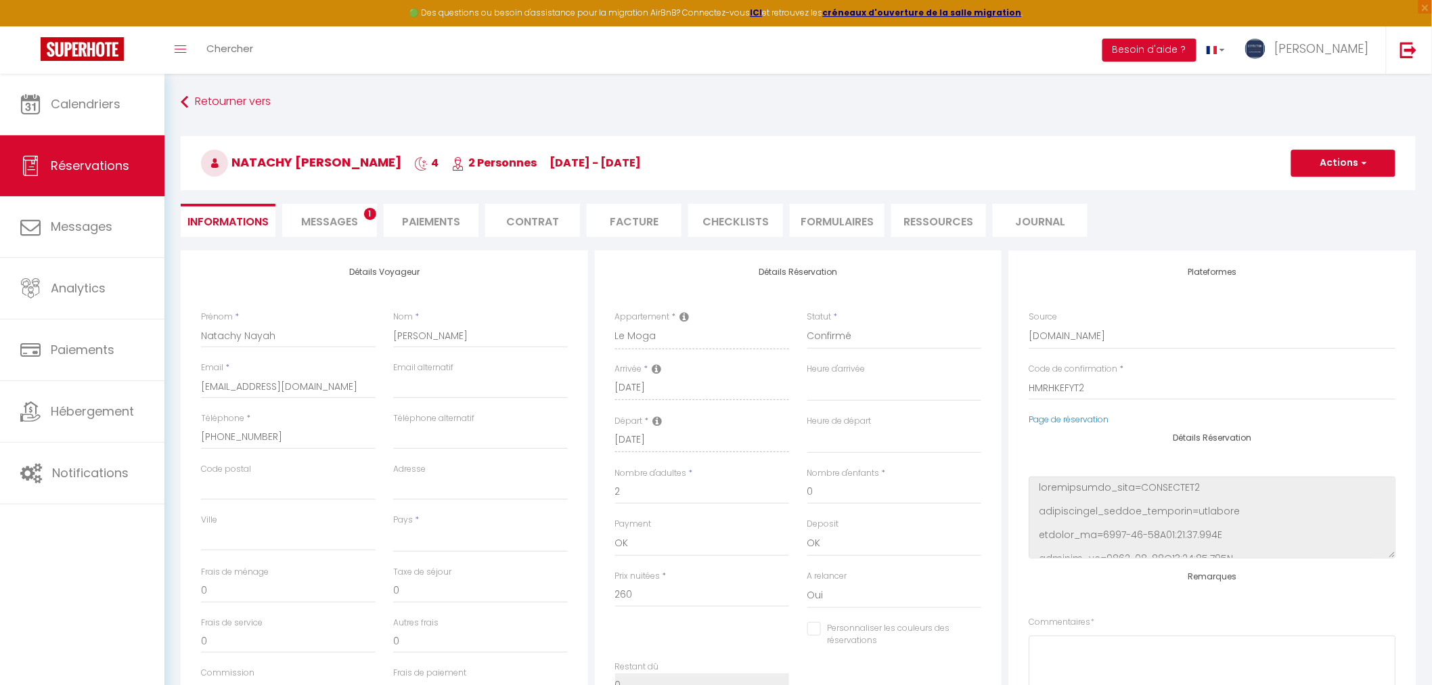
checkbox input "false"
select select
checkbox input "false"
select select
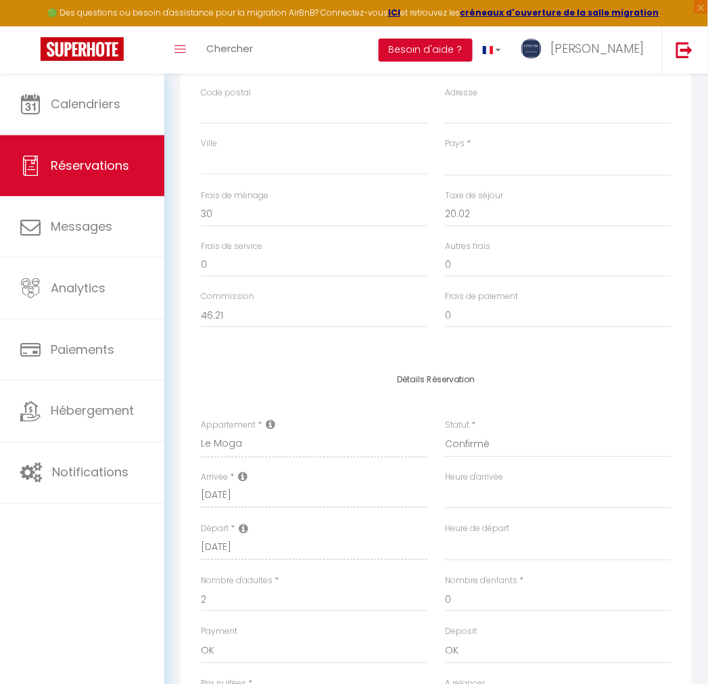
scroll to position [150, 0]
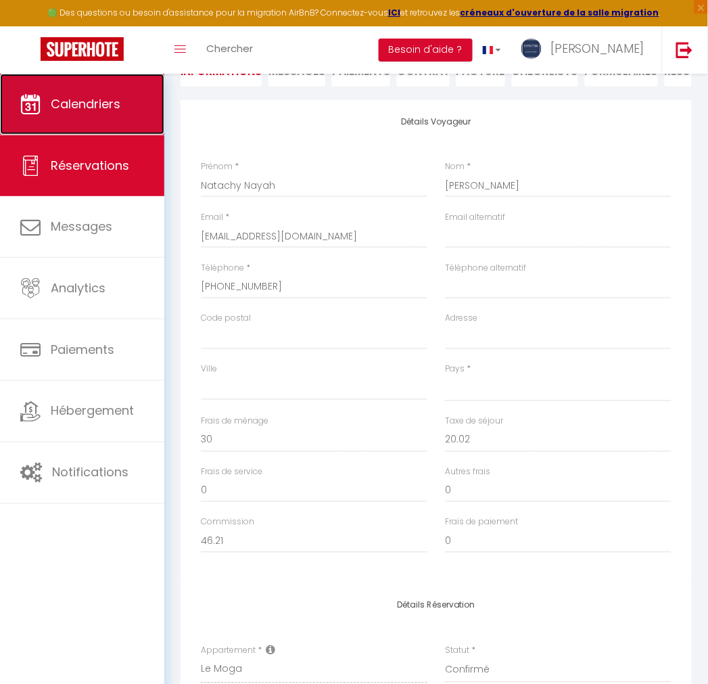
click at [60, 114] on link "Calendriers" at bounding box center [82, 104] width 164 height 61
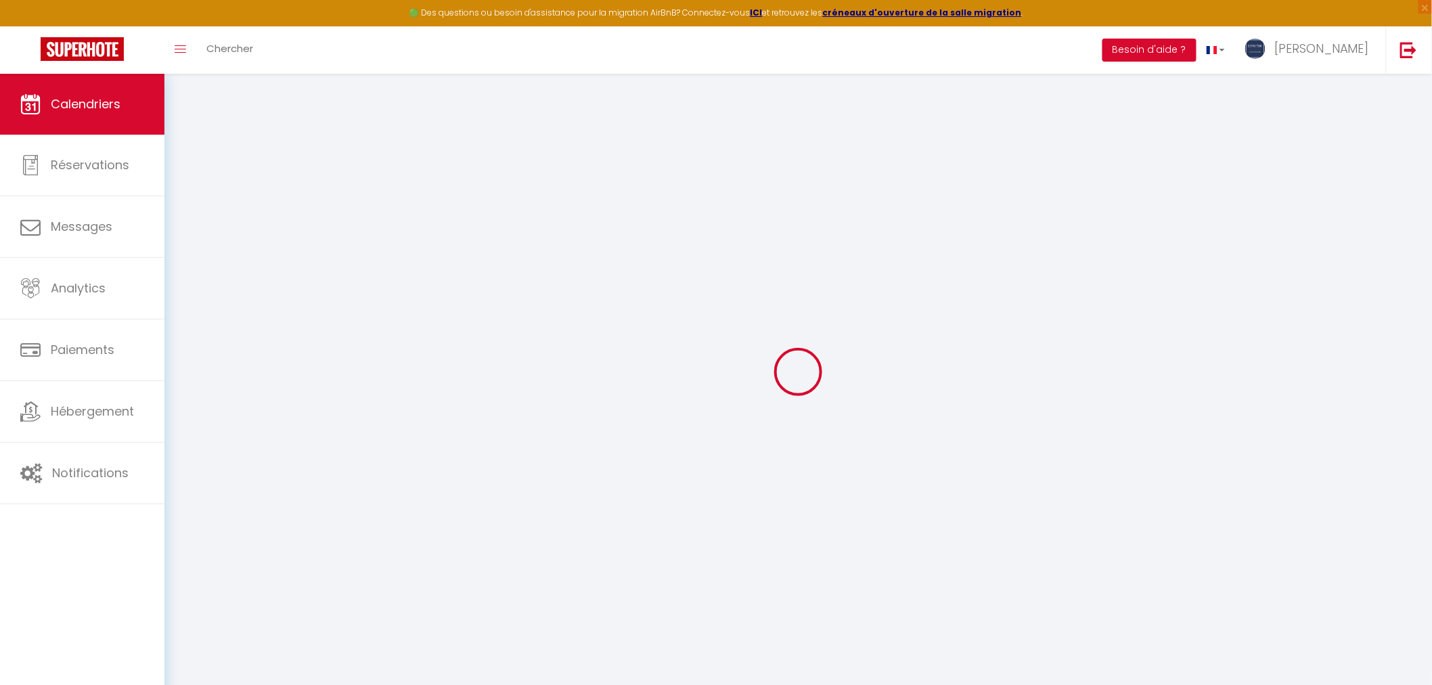
select select
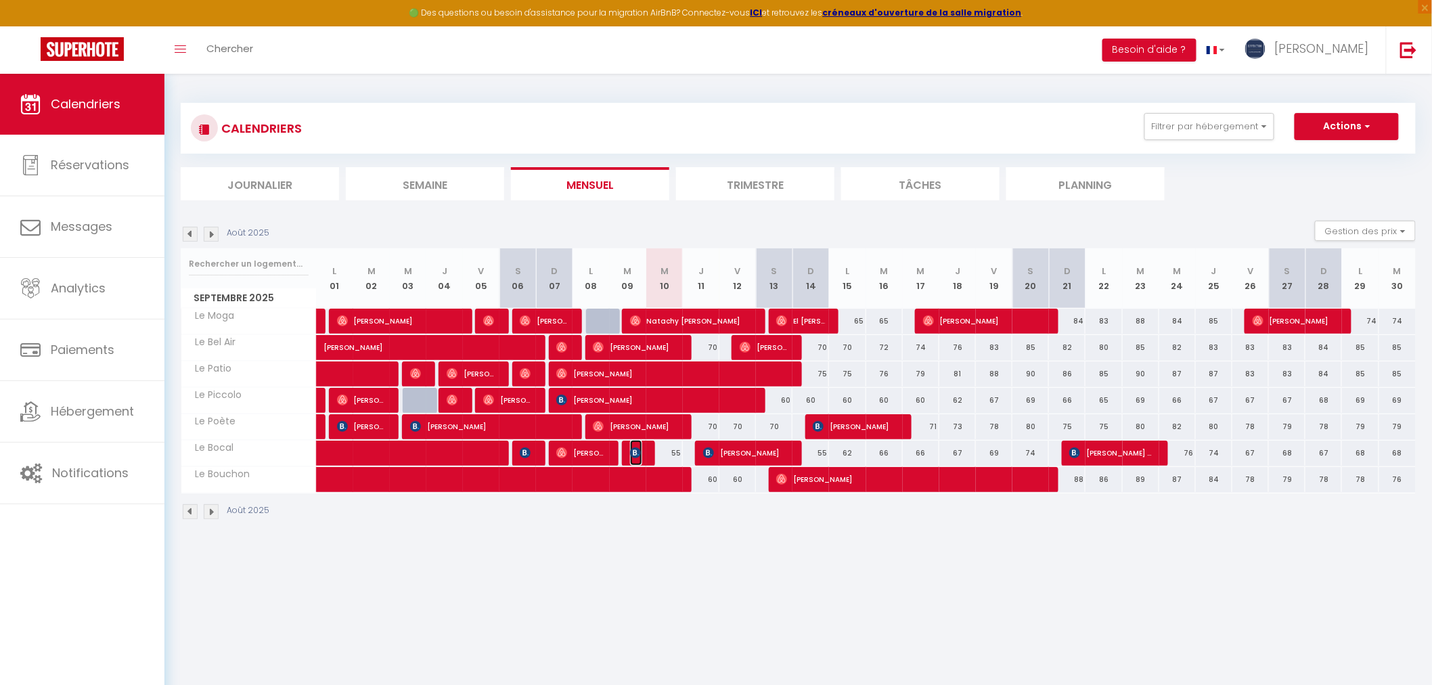
click at [640, 449] on img at bounding box center [635, 452] width 11 height 11
select select "OK"
select select "KO"
select select "0"
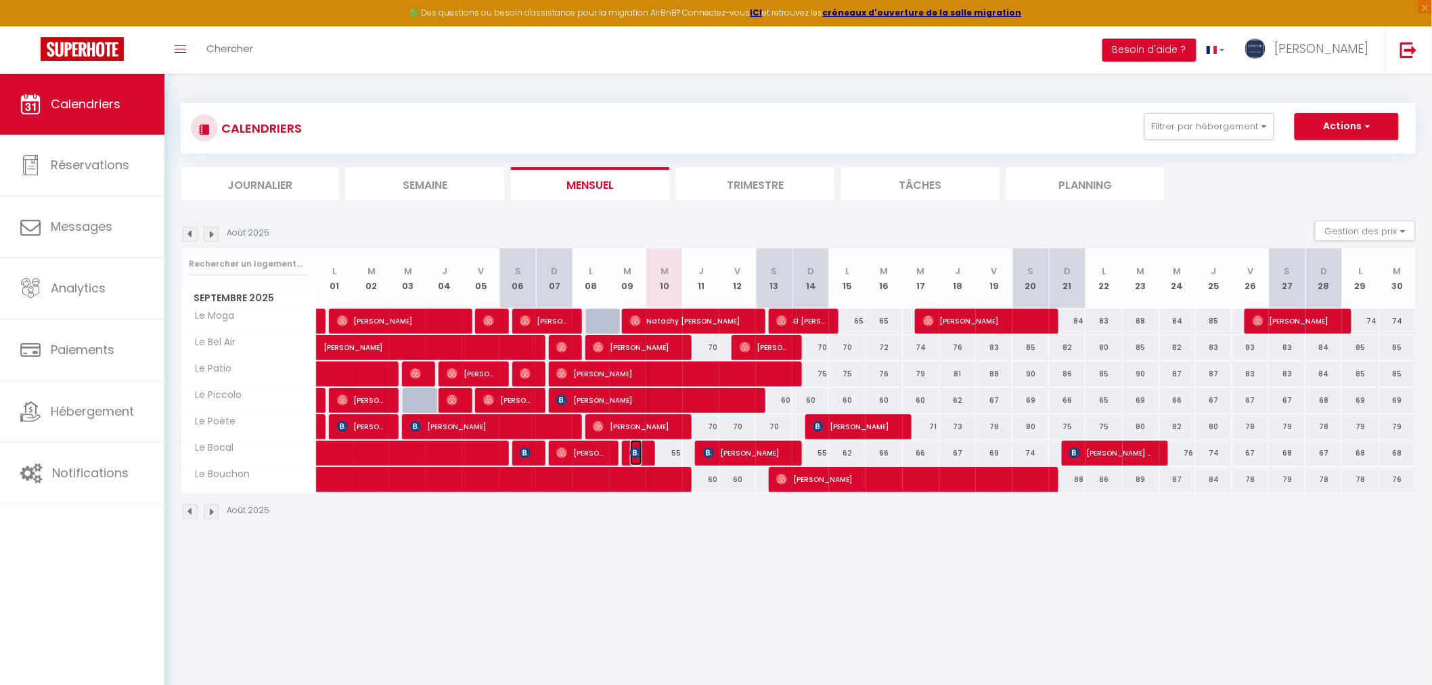
select select "1"
select select
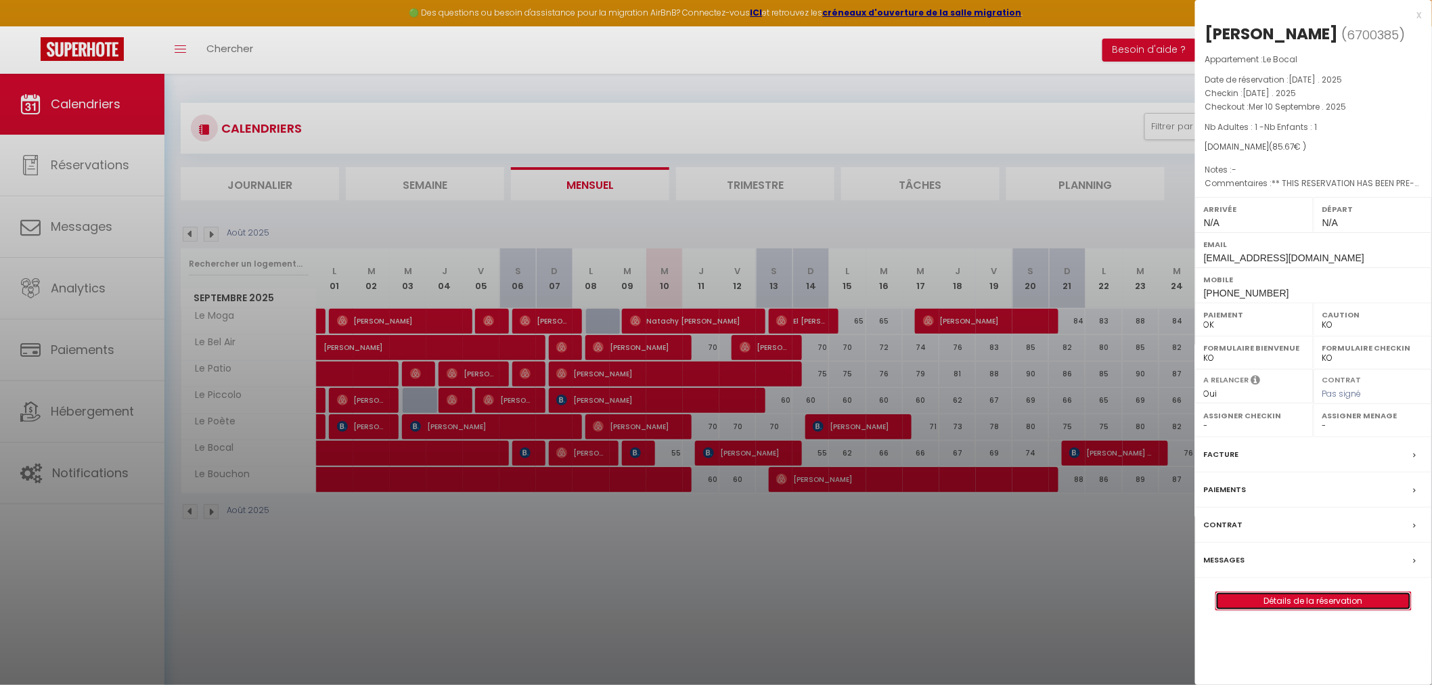
click at [1323, 602] on link "Détails de la réservation" at bounding box center [1313, 601] width 195 height 18
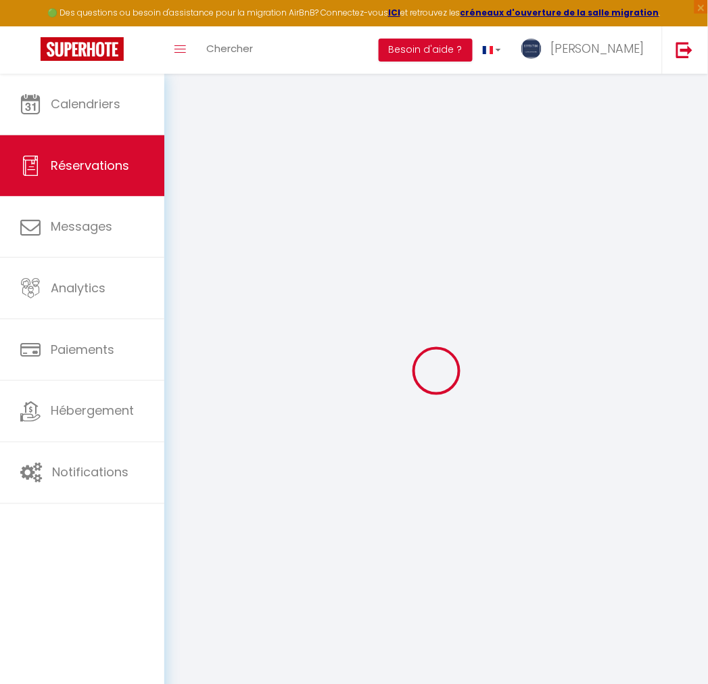
type input "Saida"
type input "Malet"
type input "[EMAIL_ADDRESS][DOMAIN_NAME]"
type input "[PHONE_NUMBER]"
select select "FR"
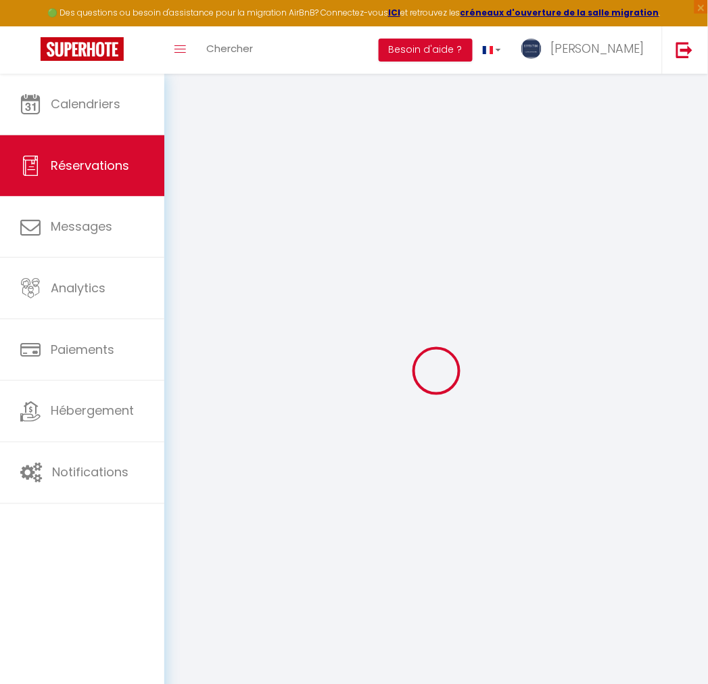
type input "12.34"
type input "1.2"
select select "63634"
select select "1"
select select
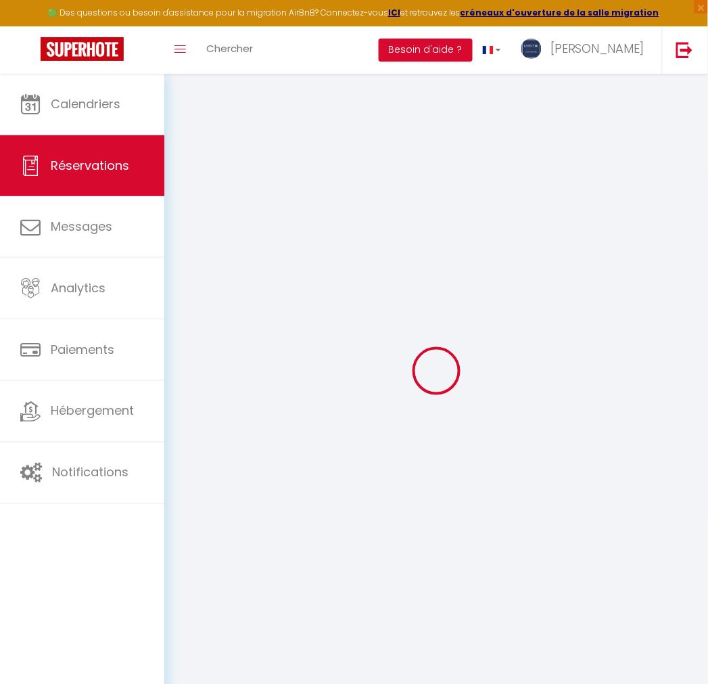
select select
type input "1"
select select "12"
select select
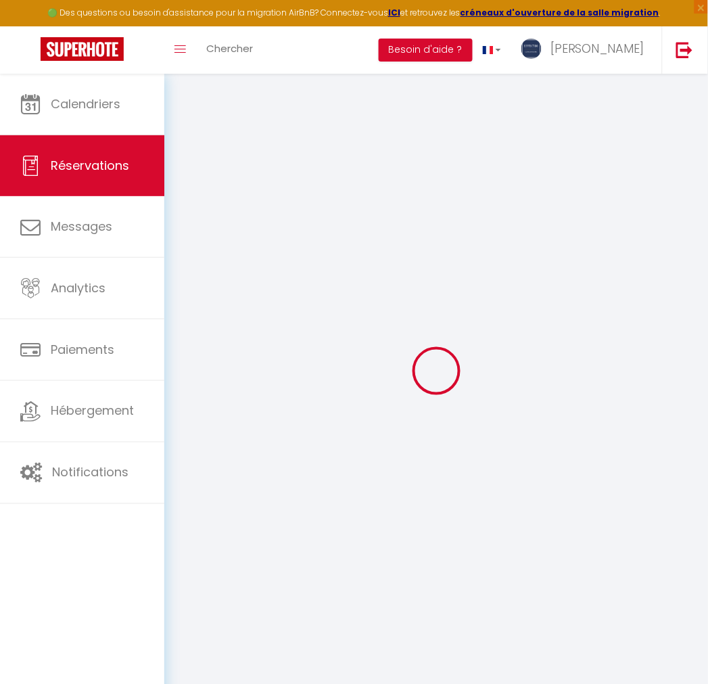
type input "52.25"
checkbox input "false"
type input "0"
select select "2"
type input "0"
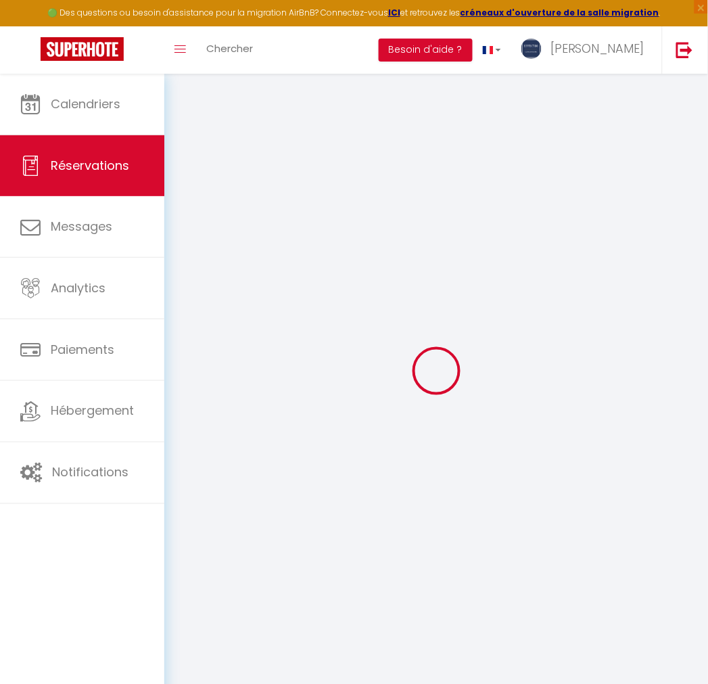
type input "0"
select select
select select "14"
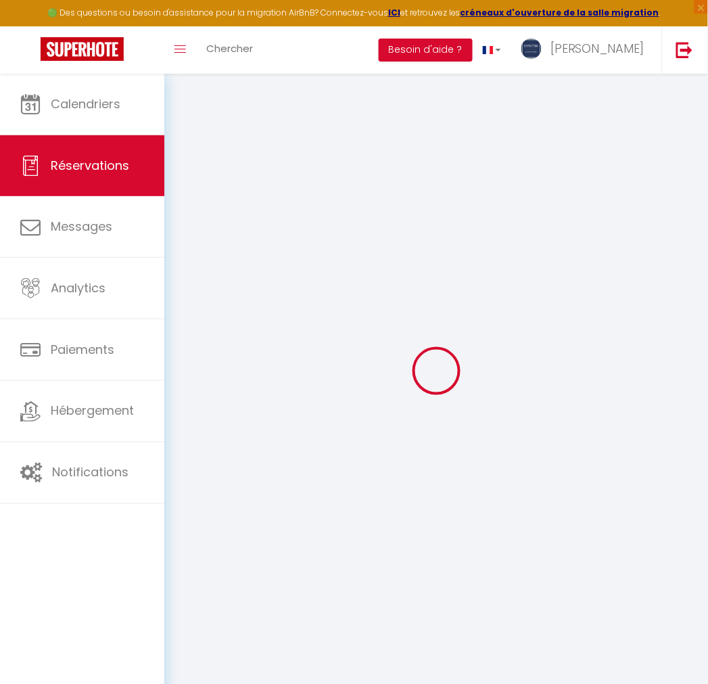
checkbox input "false"
select select
checkbox input "false"
select select
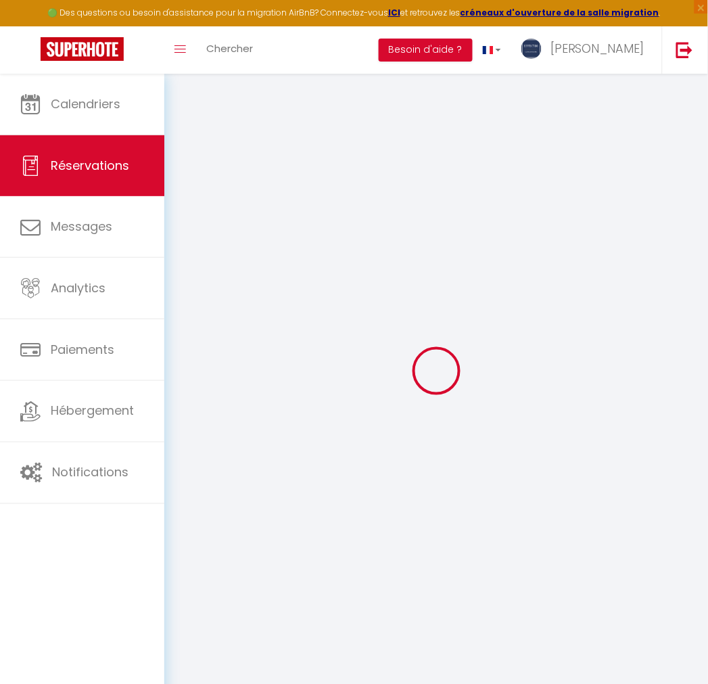
select select
checkbox input "false"
type textarea "** THIS RESERVATION HAS BEEN PRE-PAID ** Approximate time of arrival: between 1…"
type input "30"
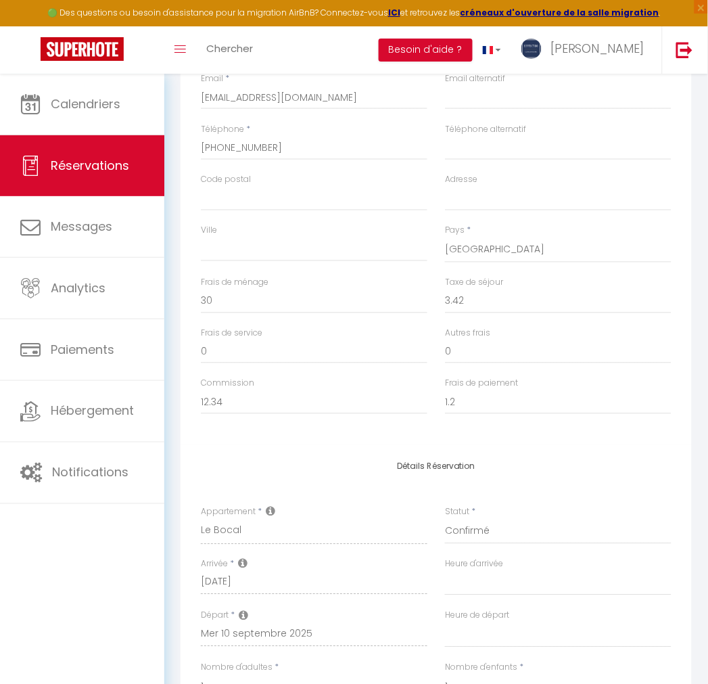
scroll to position [150, 0]
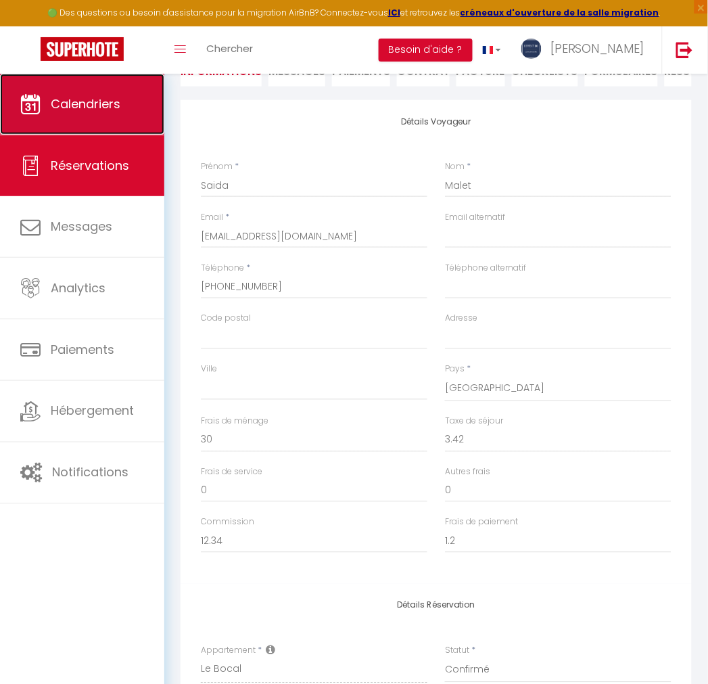
click at [64, 95] on span "Calendriers" at bounding box center [86, 103] width 70 height 17
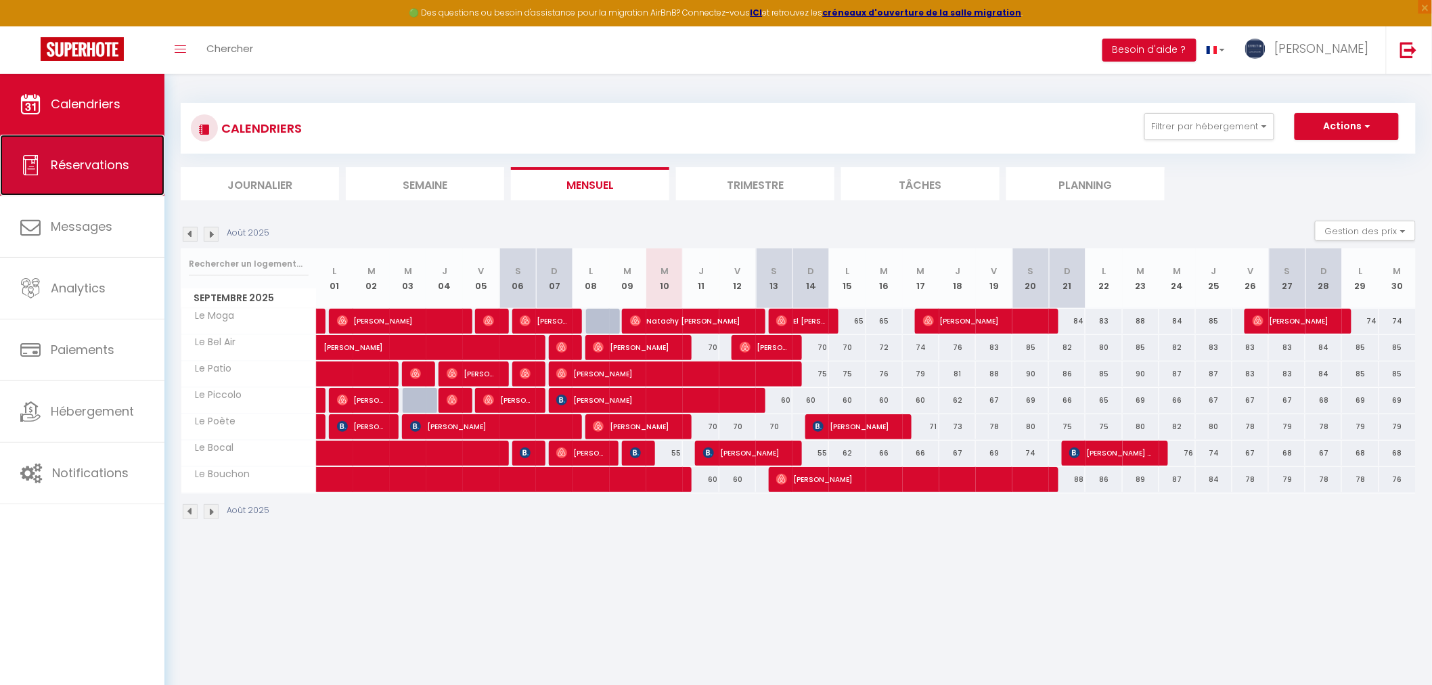
click at [104, 174] on link "Réservations" at bounding box center [82, 165] width 164 height 61
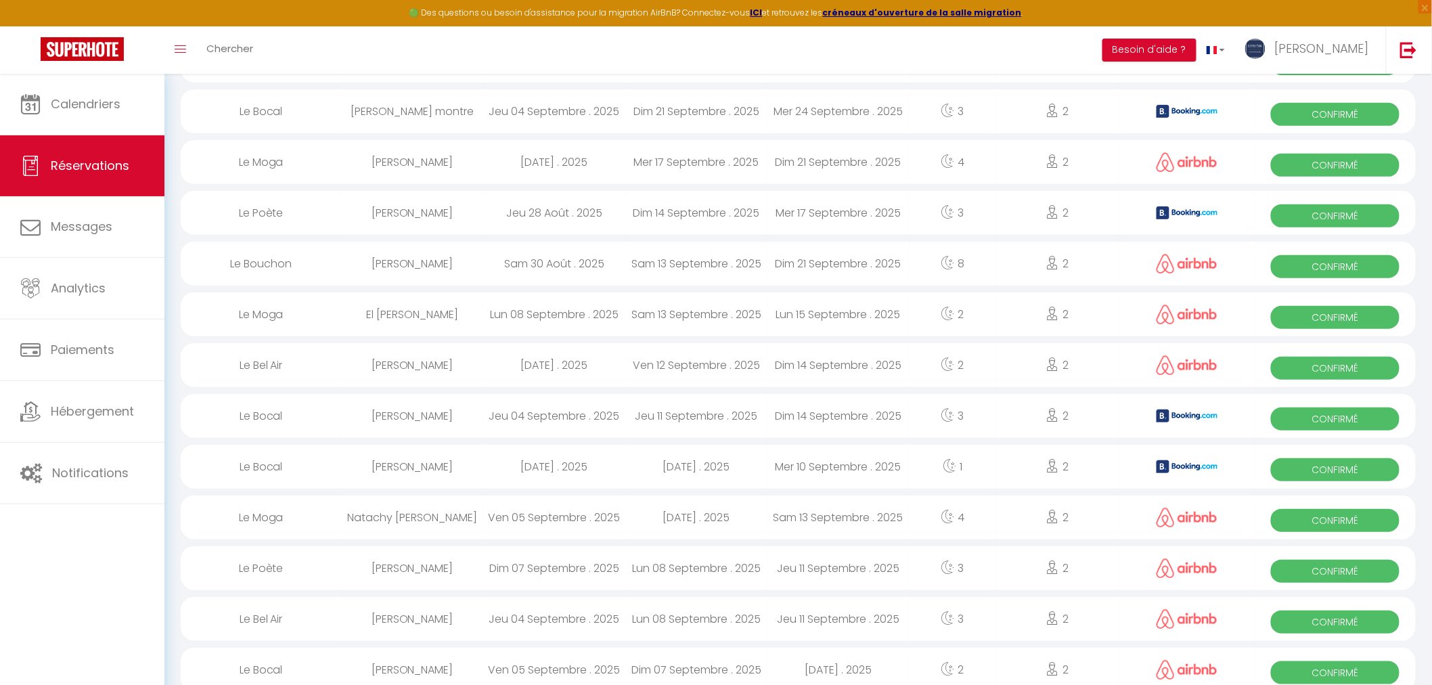
scroll to position [225, 0]
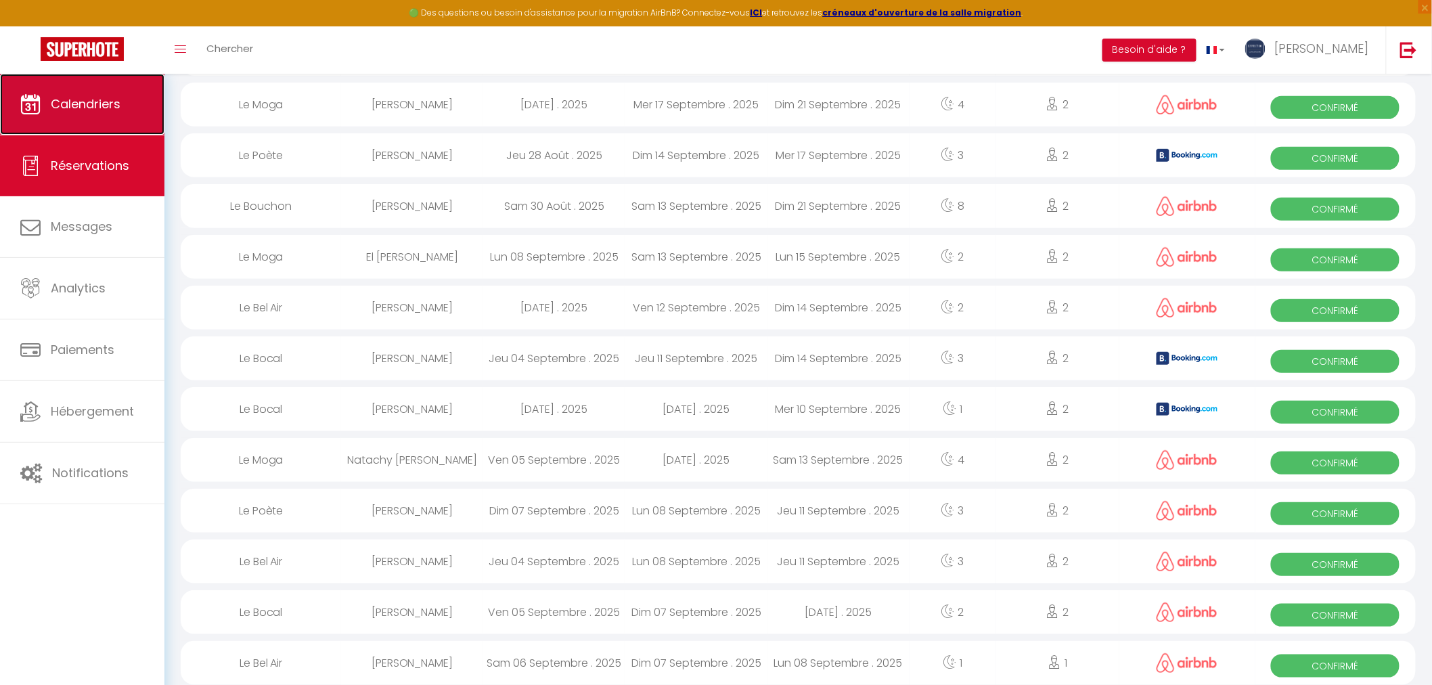
click at [64, 125] on link "Calendriers" at bounding box center [82, 104] width 164 height 61
